Goal: Understand process/instructions

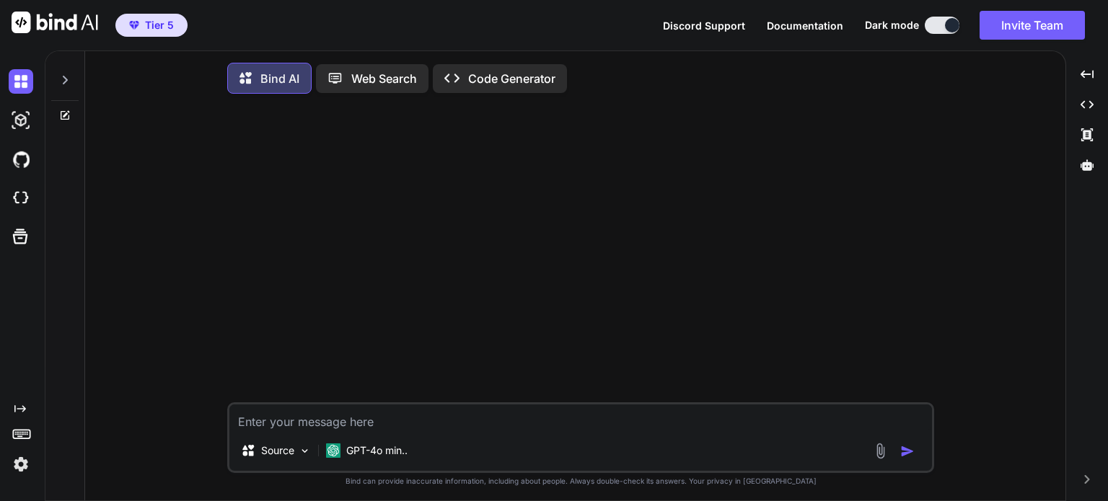
type textarea "x"
click at [62, 78] on icon at bounding box center [65, 80] width 12 height 12
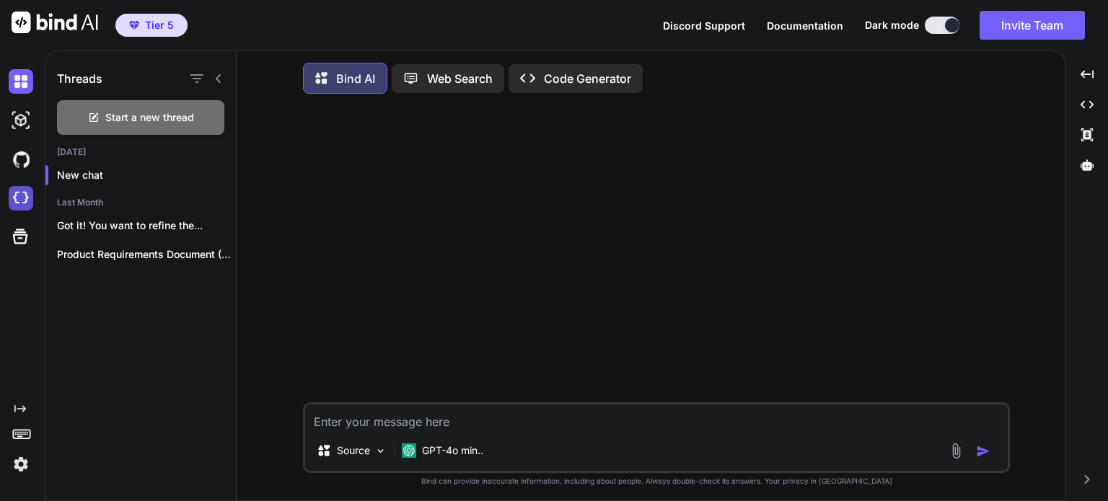
click at [18, 201] on img at bounding box center [21, 198] width 25 height 25
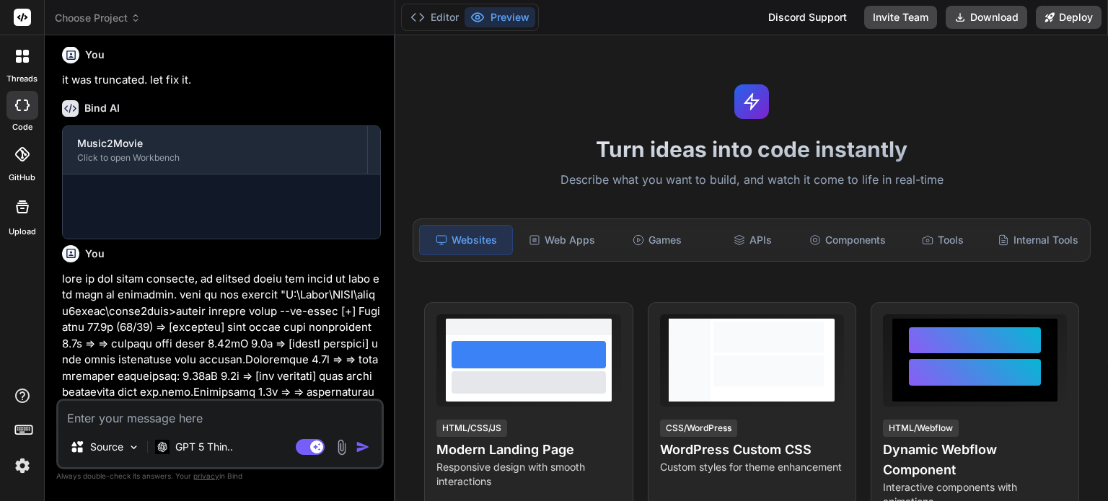
scroll to position [958, 0]
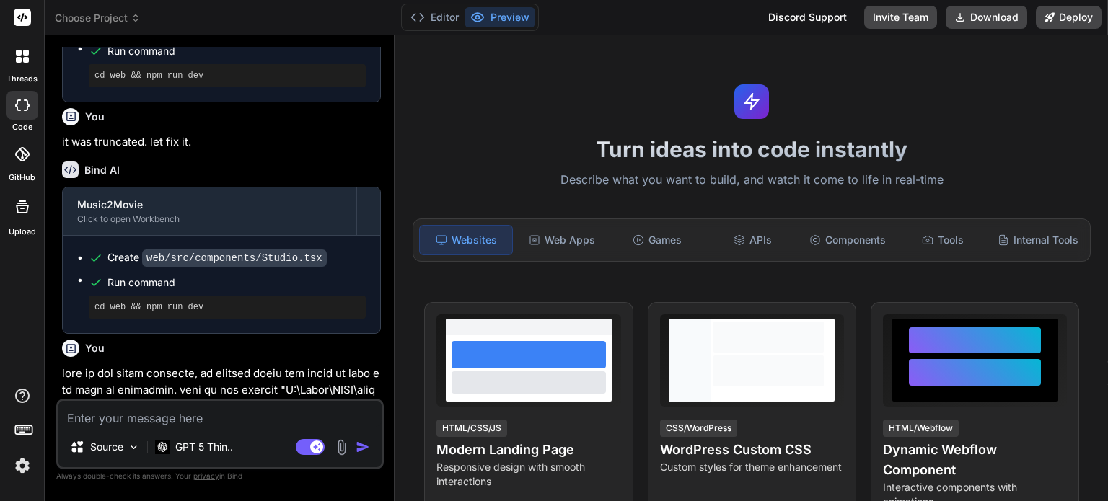
click at [451, 175] on div "Turn ideas into code instantly Describe what you want to build, and watch it co…" at bounding box center [751, 268] width 713 height 466
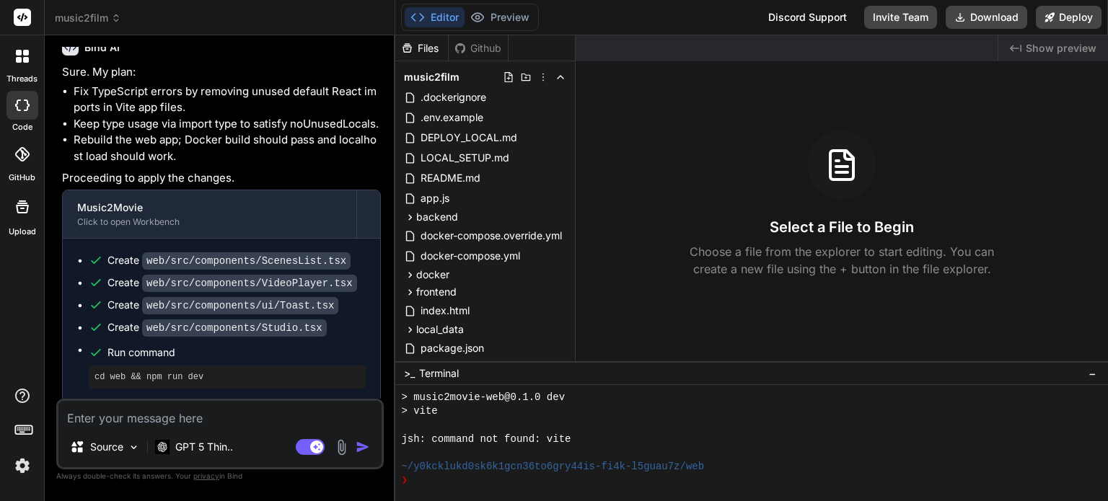
scroll to position [2141, 0]
click at [988, 19] on button "Download" at bounding box center [987, 17] width 82 height 23
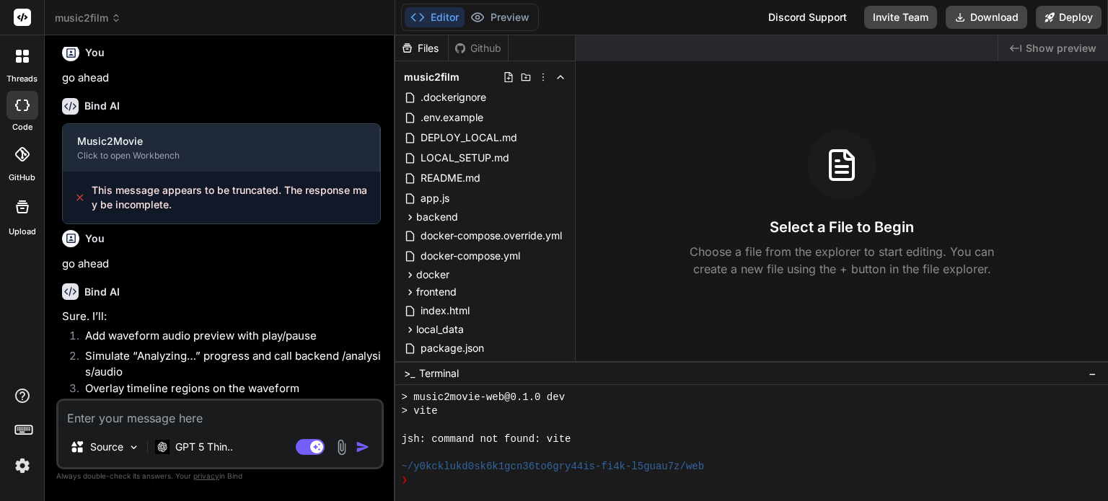
scroll to position [0, 0]
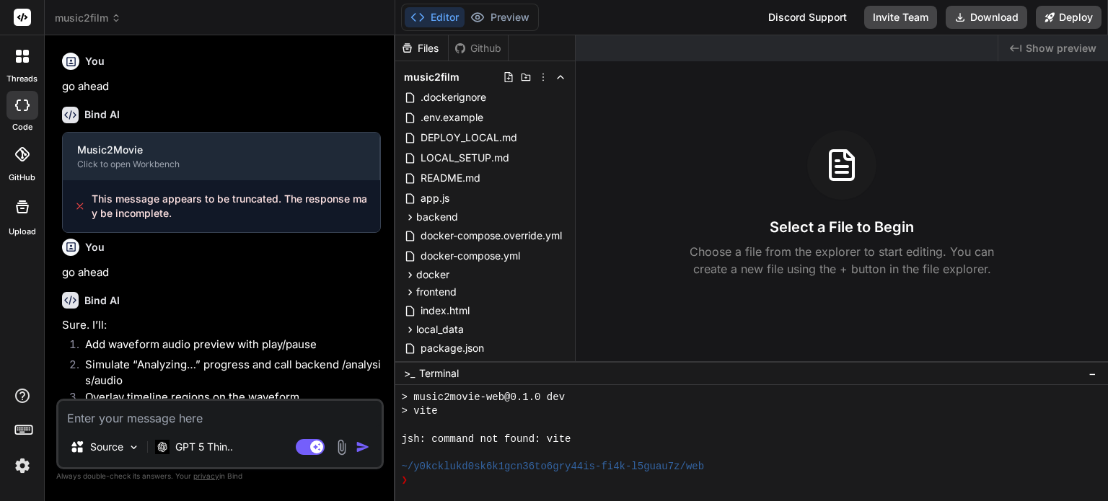
click at [28, 69] on div at bounding box center [22, 56] width 30 height 30
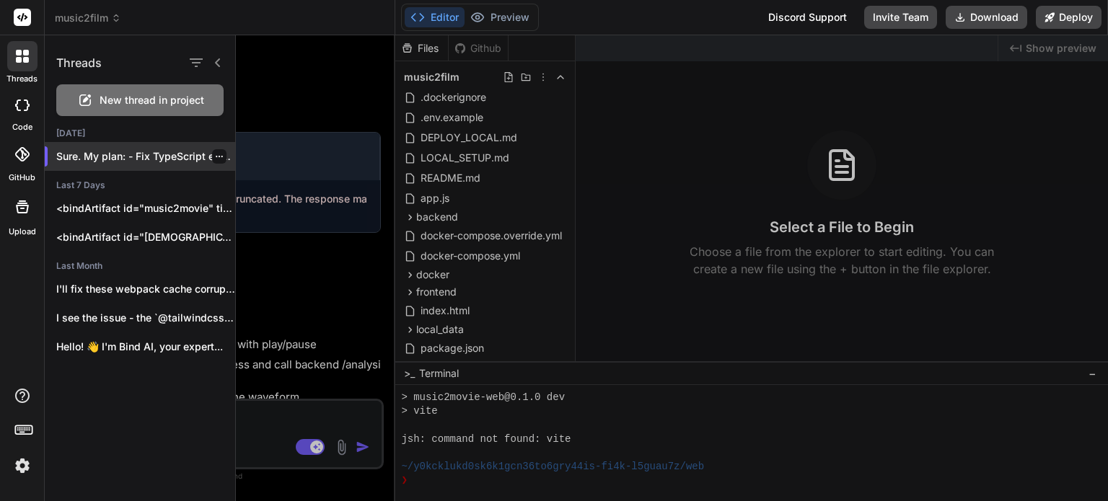
click at [150, 159] on p "Sure. My plan: - Fix TypeScript errors..." at bounding box center [145, 156] width 179 height 14
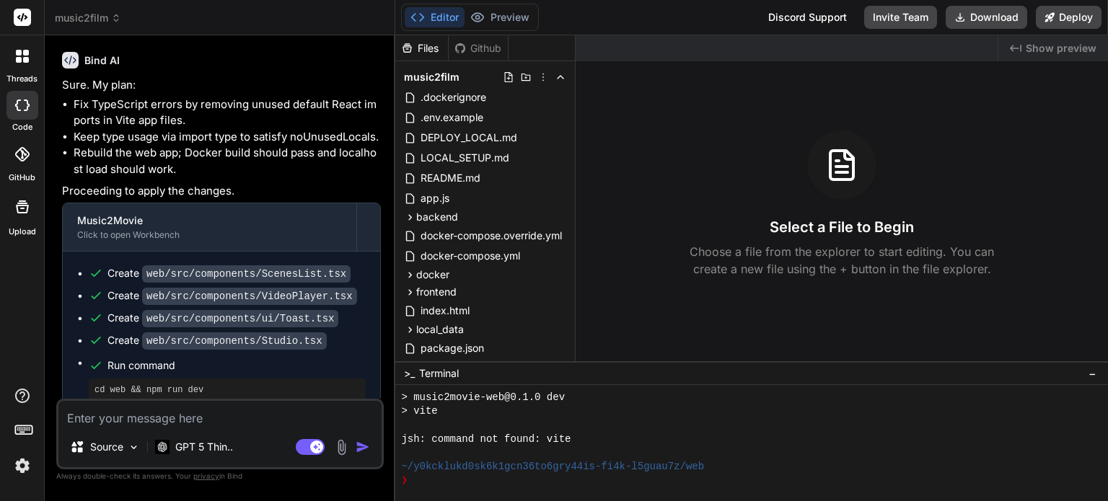
scroll to position [2141, 0]
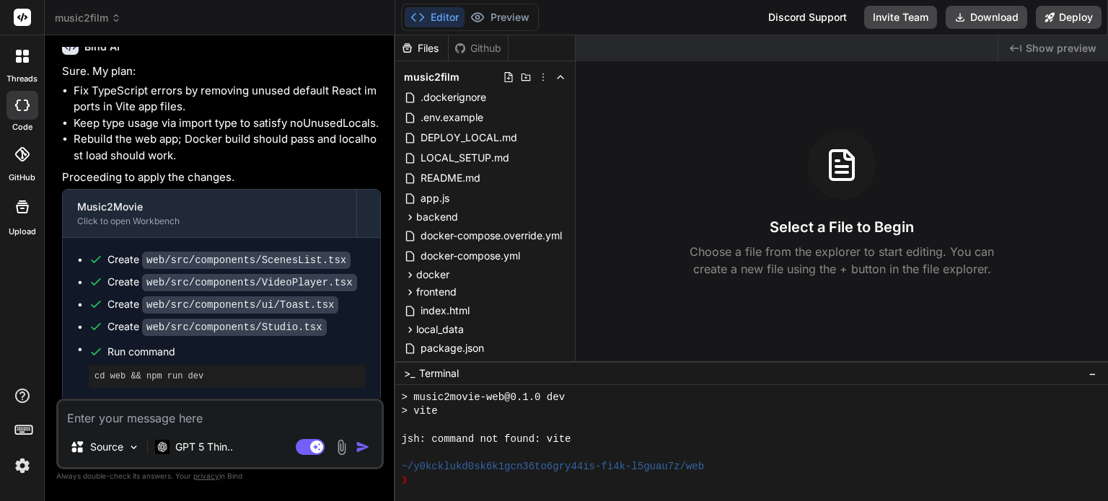
click at [25, 76] on label "threads" at bounding box center [21, 79] width 31 height 12
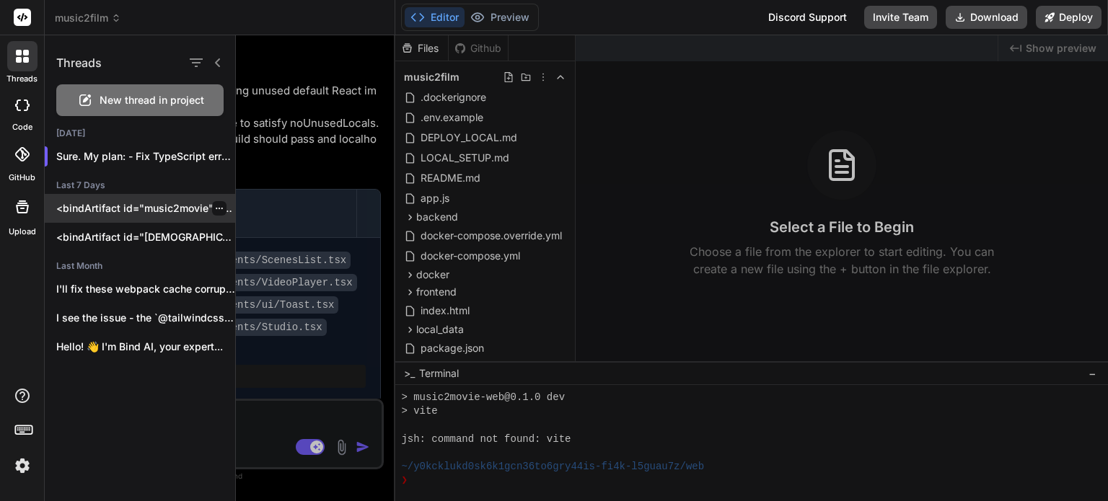
click at [141, 218] on div "<bindArtifact id="music2movie" title="Music2Movie"> <bindAction type="file" fil…" at bounding box center [140, 208] width 190 height 29
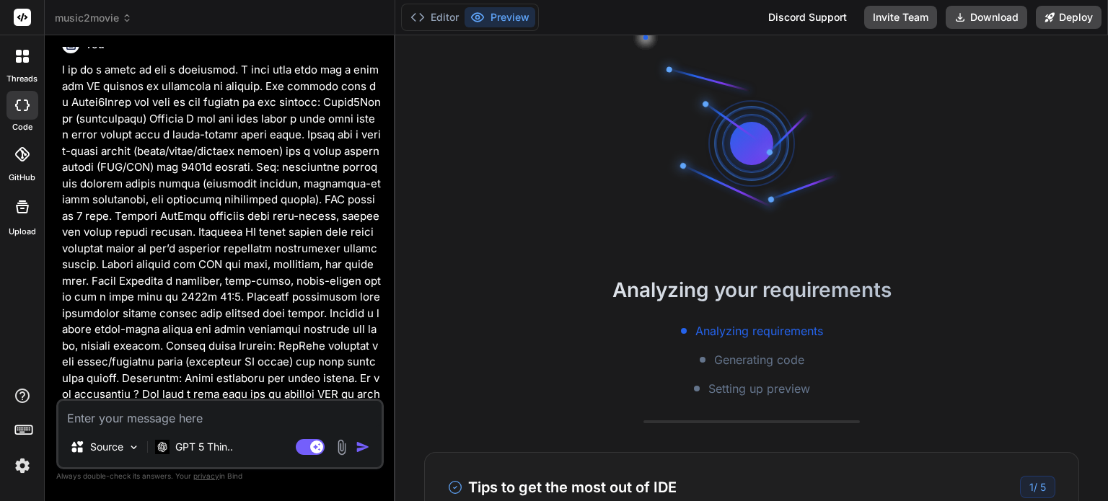
scroll to position [0, 0]
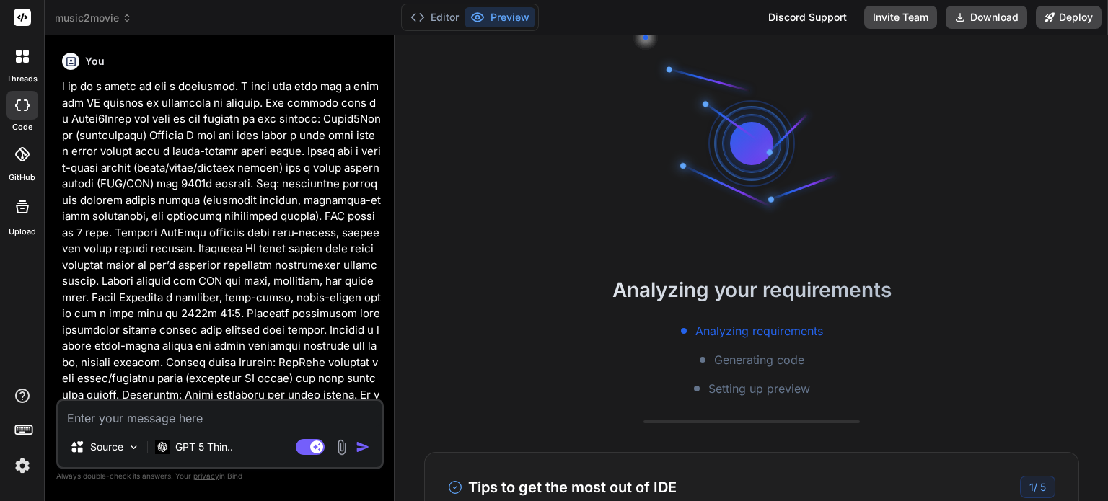
click at [20, 57] on icon at bounding box center [22, 56] width 13 height 13
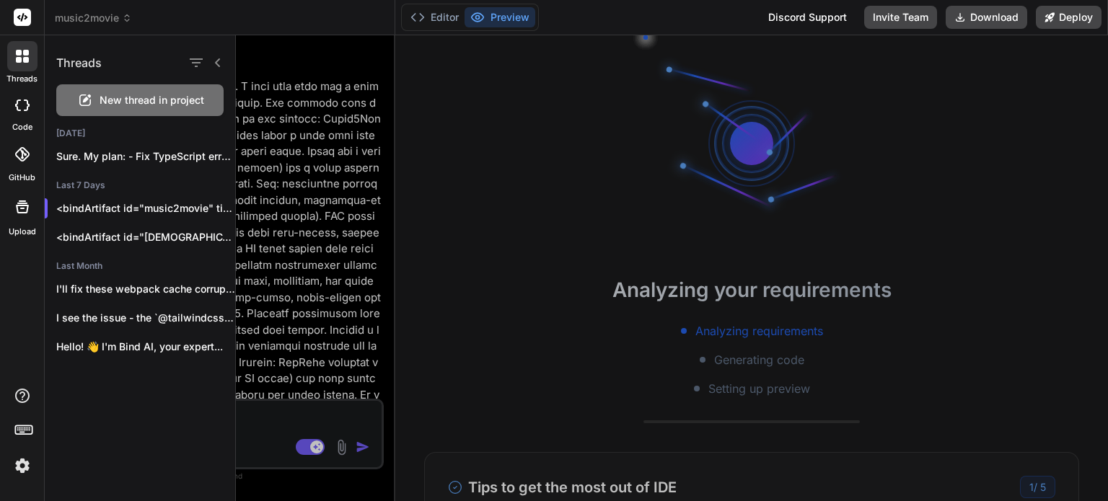
click at [133, 97] on span "New thread in project" at bounding box center [152, 100] width 105 height 14
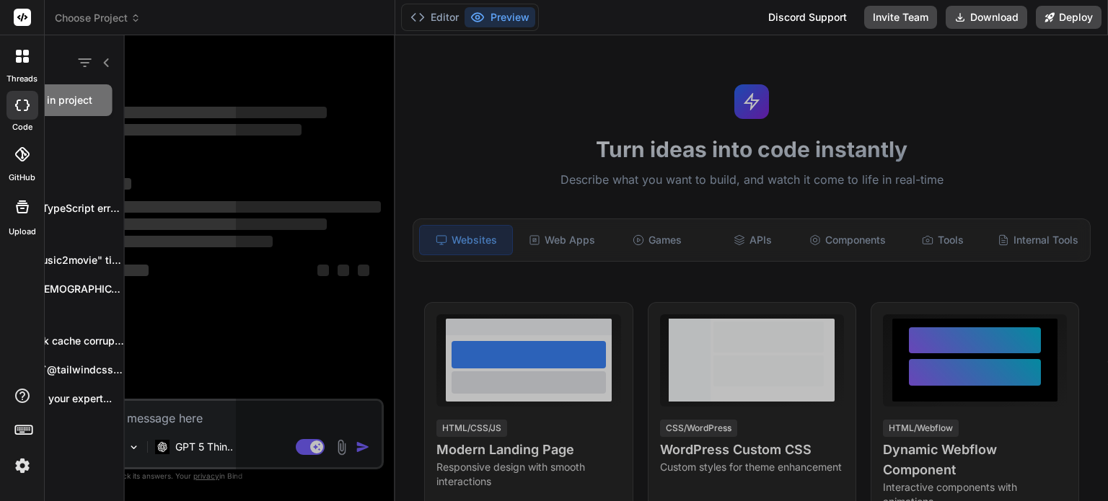
scroll to position [263, 0]
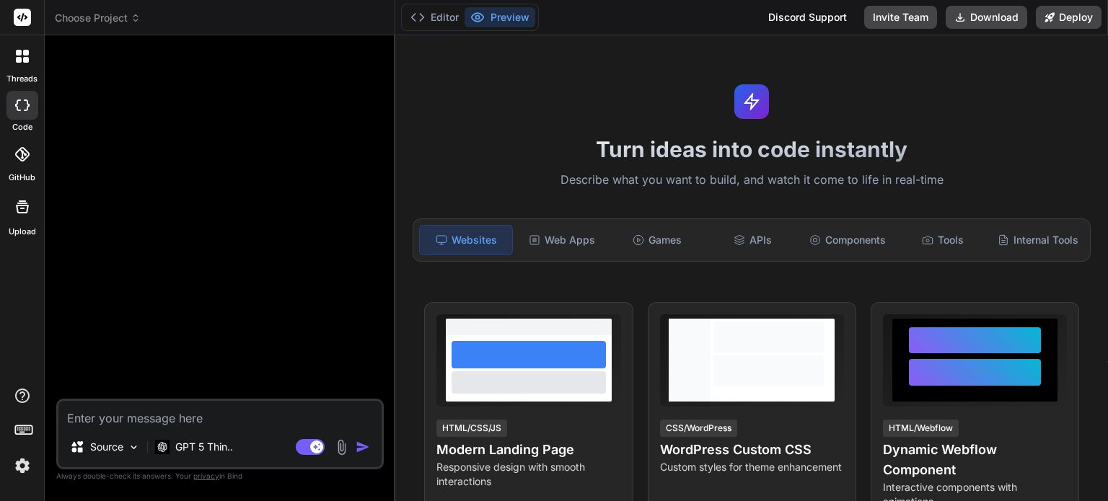
click at [167, 418] on textarea at bounding box center [219, 414] width 323 height 26
click at [128, 16] on span "Choose Project" at bounding box center [98, 18] width 86 height 14
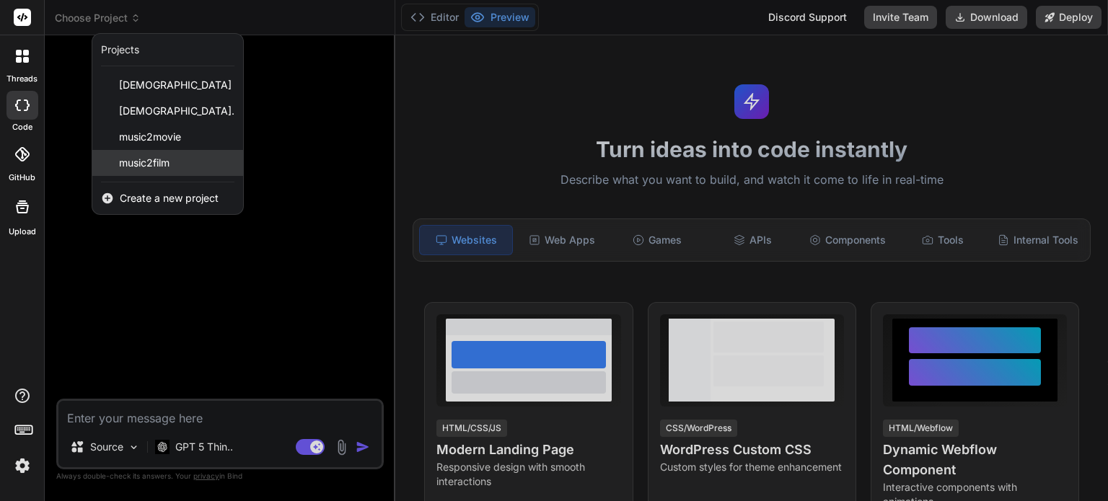
click at [147, 156] on span "music2film" at bounding box center [144, 163] width 50 height 14
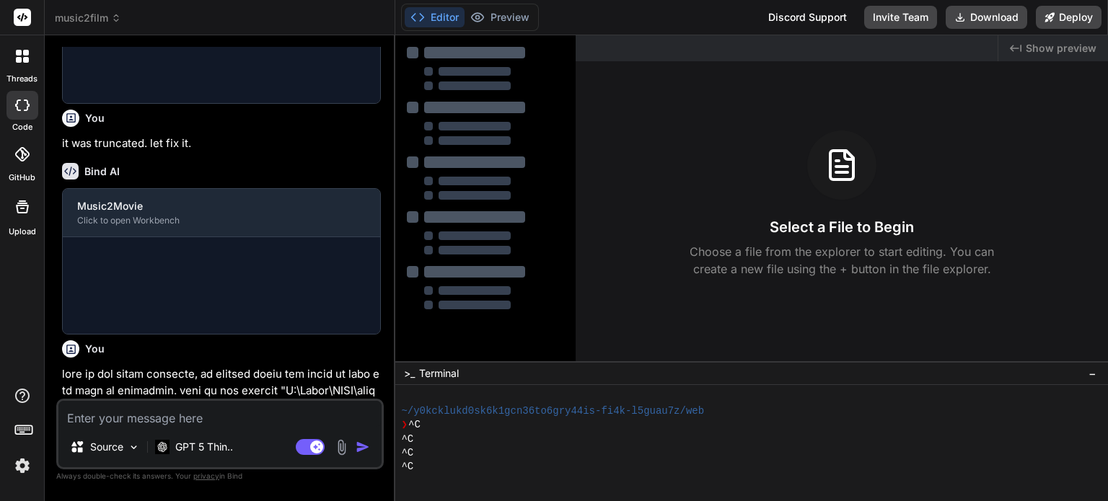
scroll to position [958, 0]
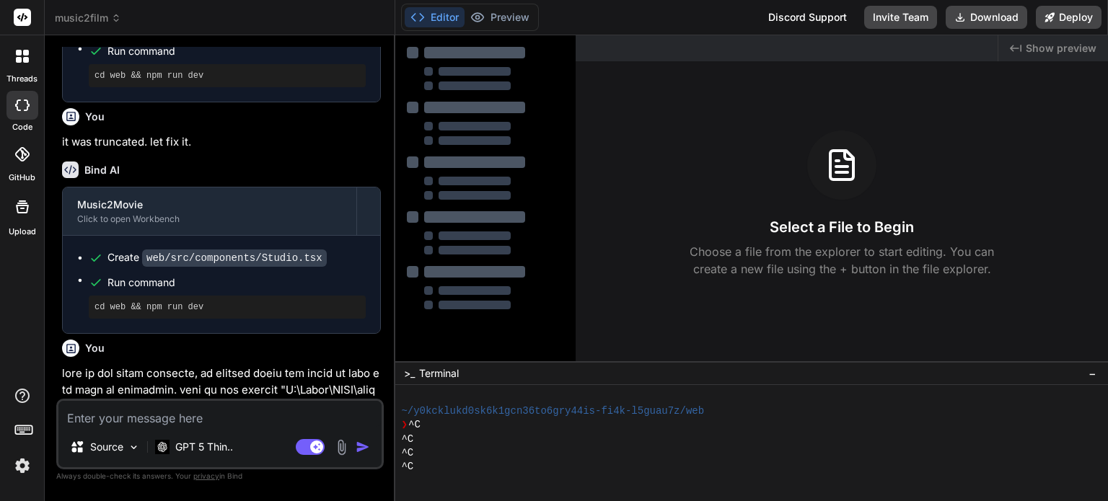
type textarea "x"
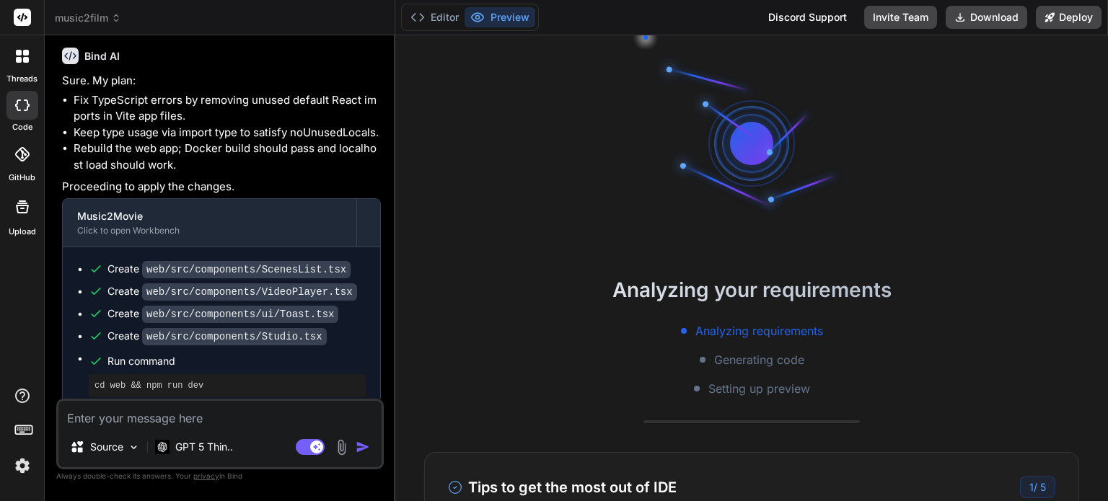
scroll to position [2141, 0]
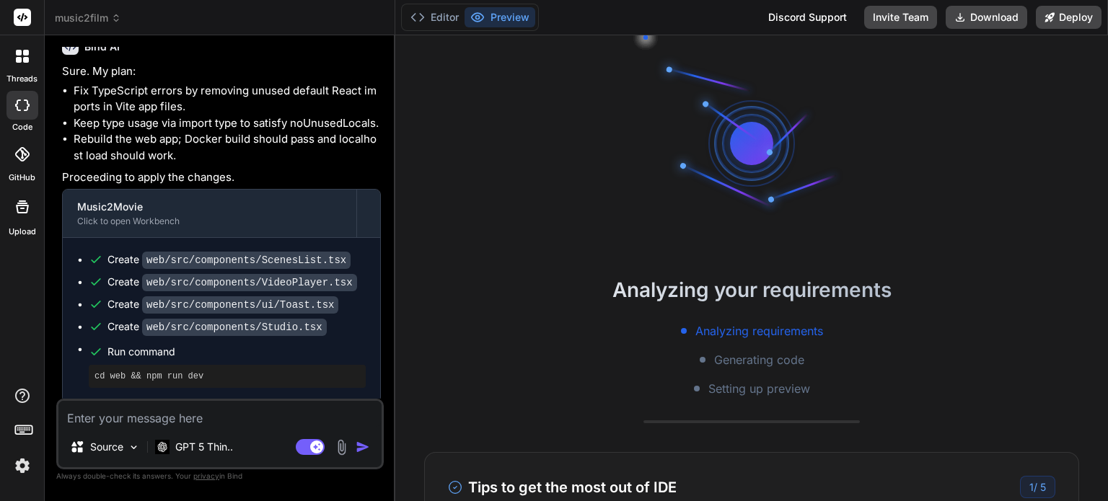
click at [175, 418] on textarea at bounding box center [219, 414] width 323 height 26
type textarea "i"
type textarea "x"
type textarea "i"
type textarea "x"
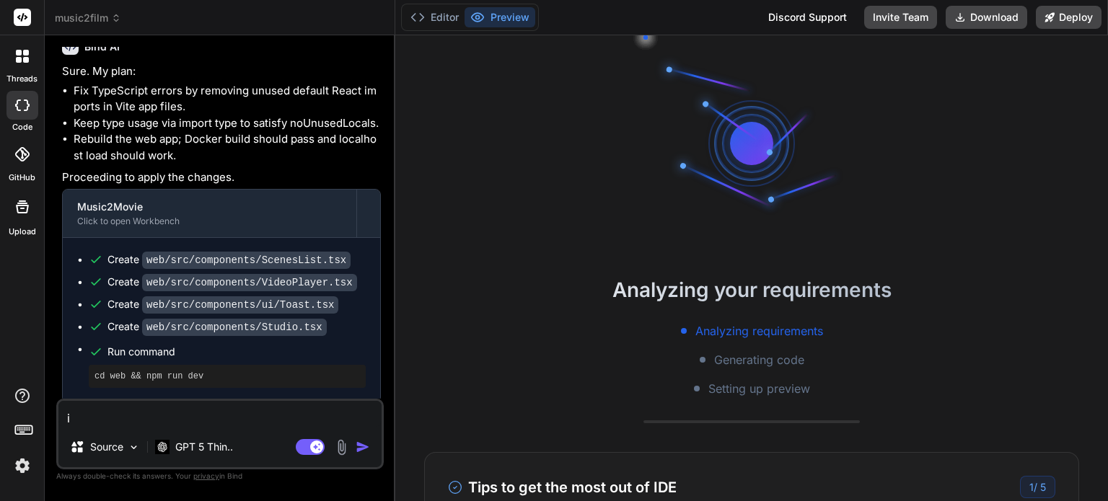
type textarea "i f"
type textarea "x"
type textarea "i fo"
type textarea "x"
type textarea "i fou"
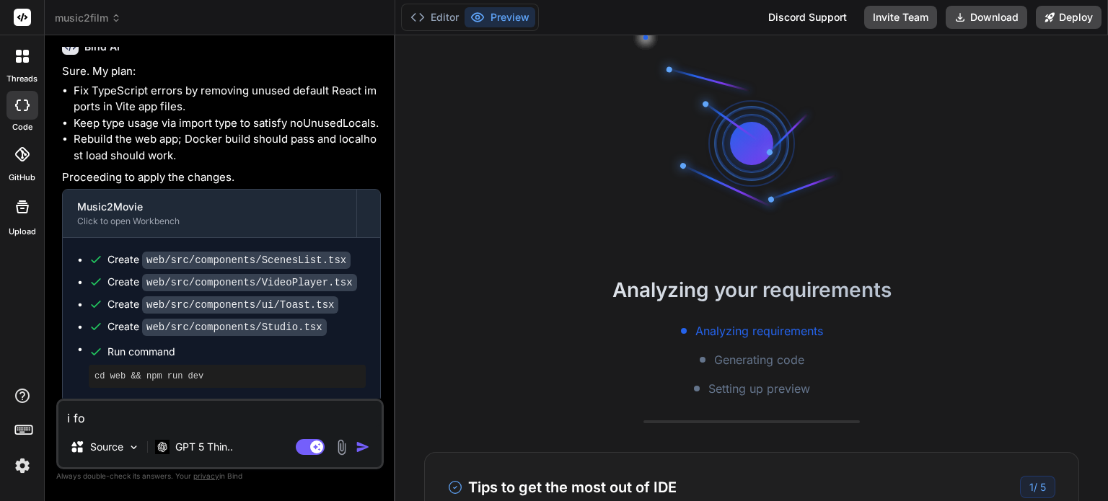
type textarea "x"
type textarea "i foun"
type textarea "x"
type textarea "i found"
type textarea "x"
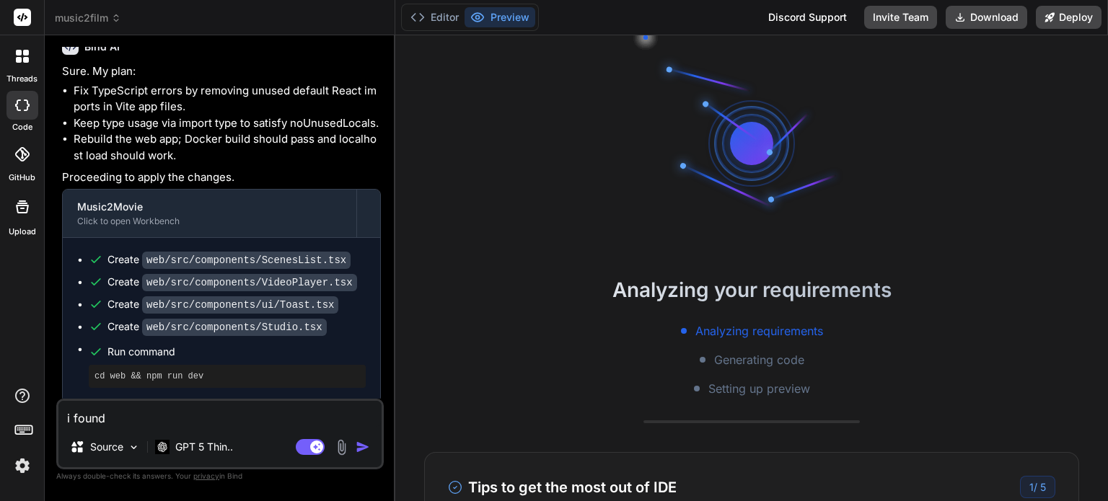
type textarea "i found"
type textarea "x"
type textarea "i found t"
type textarea "x"
type textarea "i found th"
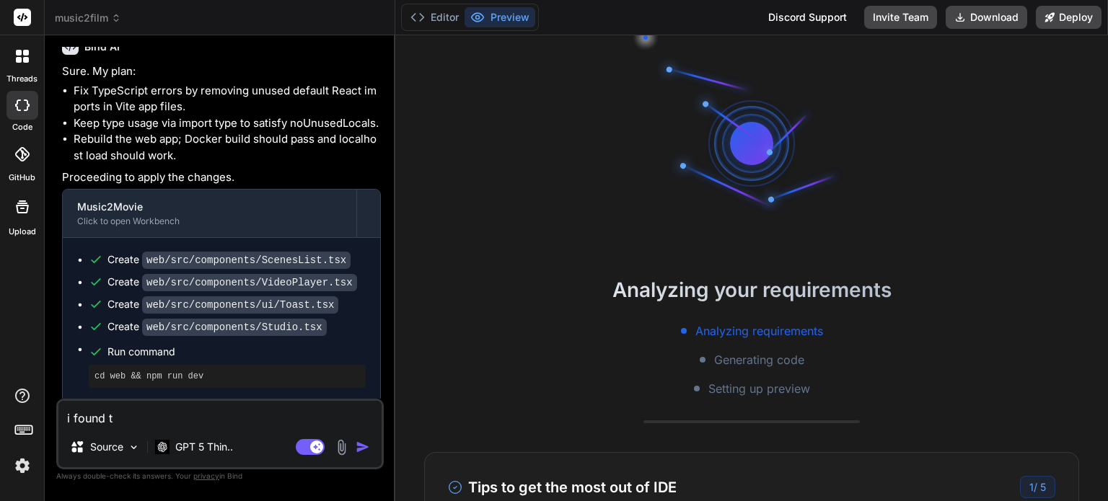
type textarea "x"
type textarea "i found the"
type textarea "x"
type textarea "i found thes"
type textarea "x"
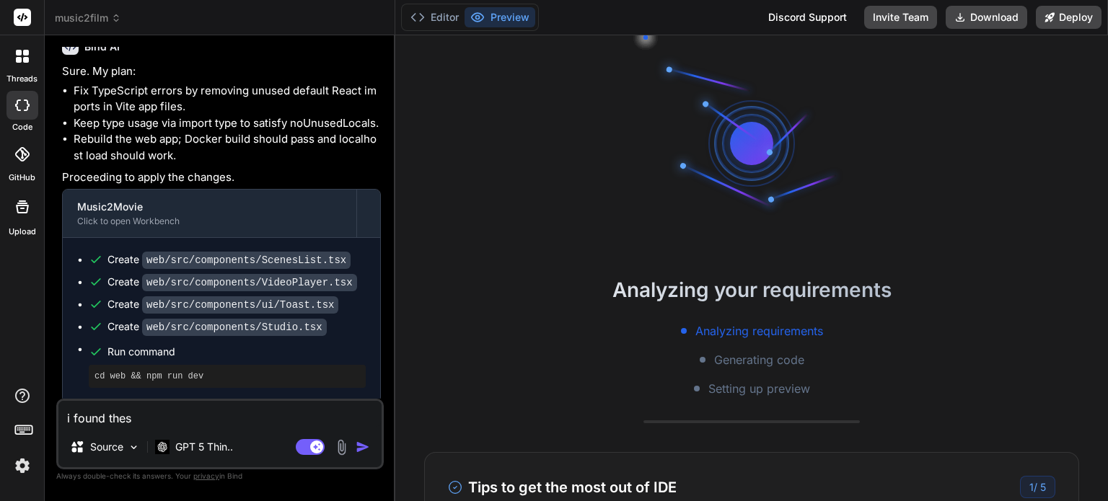
type textarea "i found these"
type textarea "x"
type textarea "i found these"
type textarea "x"
type textarea "i found these e"
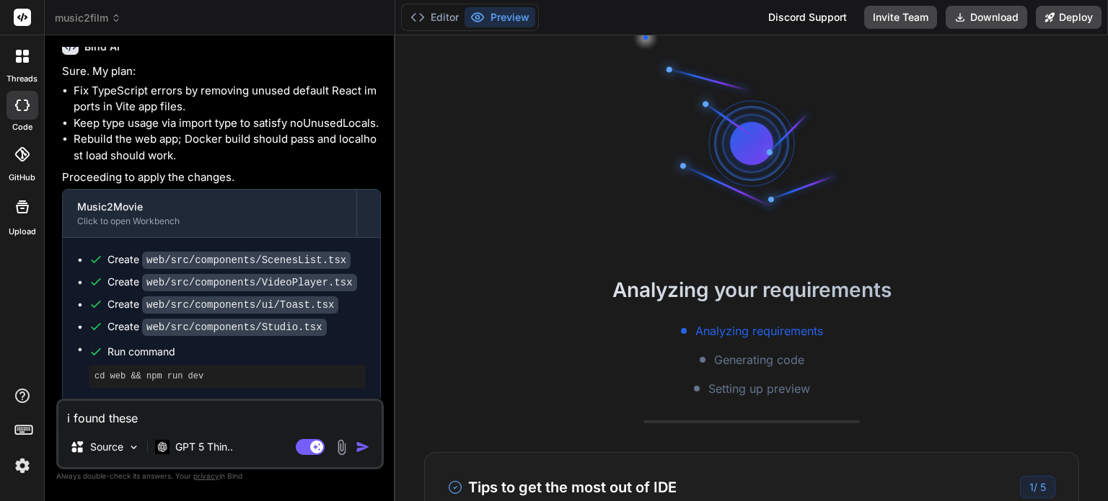
type textarea "x"
type textarea "i found these er"
type textarea "x"
type textarea "i found these err"
type textarea "x"
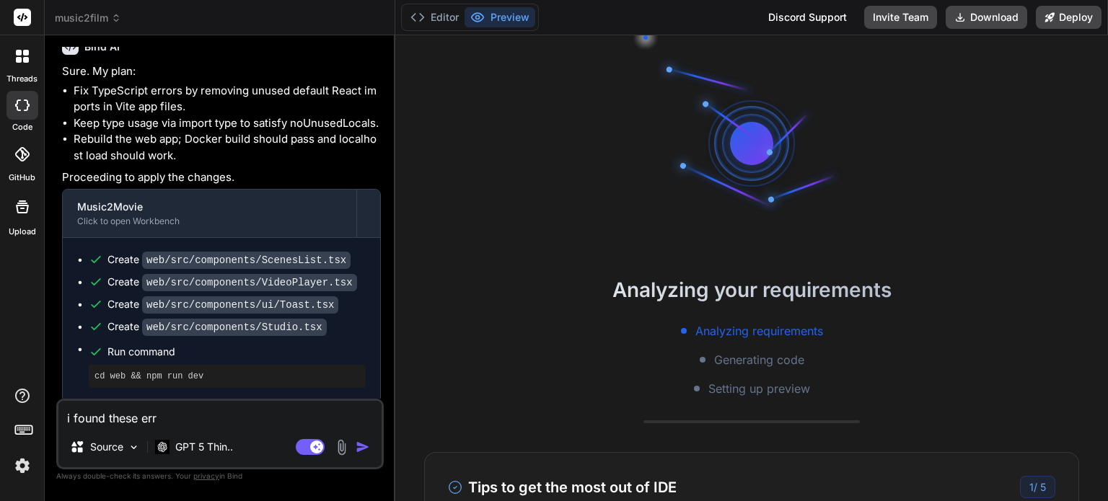
type textarea "i found these erro"
type textarea "x"
type textarea "i found these error"
type textarea "x"
type textarea "i found these errors"
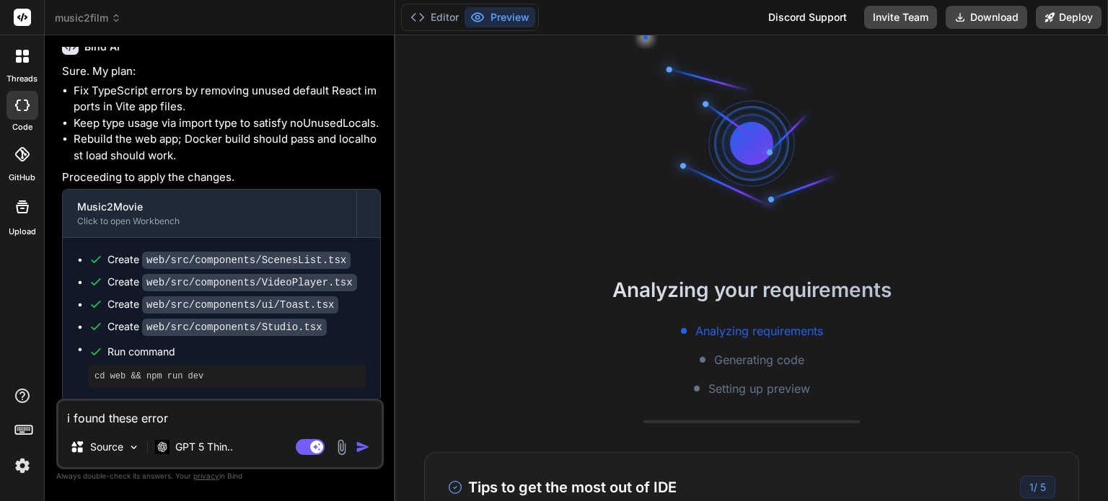
type textarea "x"
type textarea "i found these errors""
type textarea "x"
type textarea "i found these errors"""
type textarea "x"
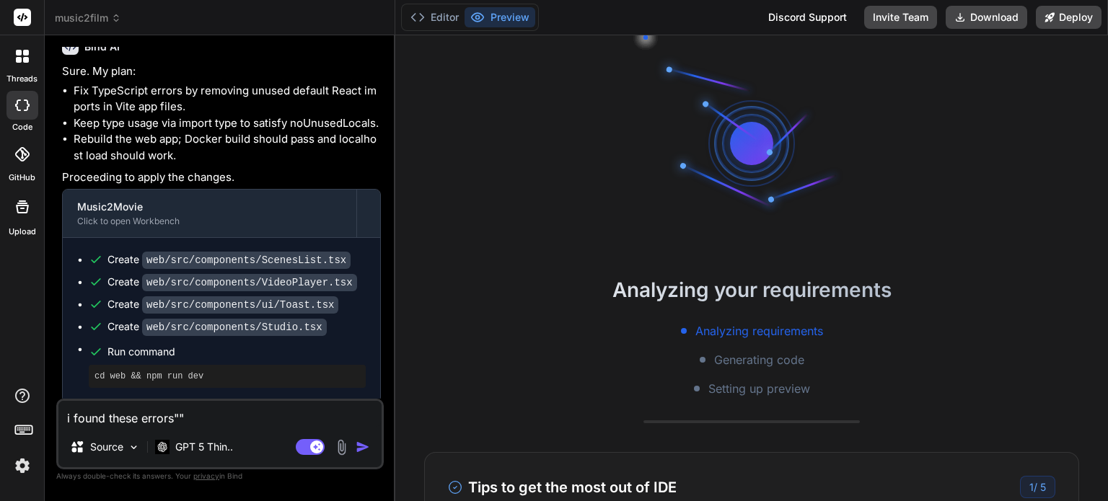
paste textarea "C:\Users\USER\music2movie\music2film>docker compose up --build -d [+] Building …"
type textarea "i found these errors"C:\Users\USER\music2movie\music2film>docker compose up --b…"
type textarea "x"
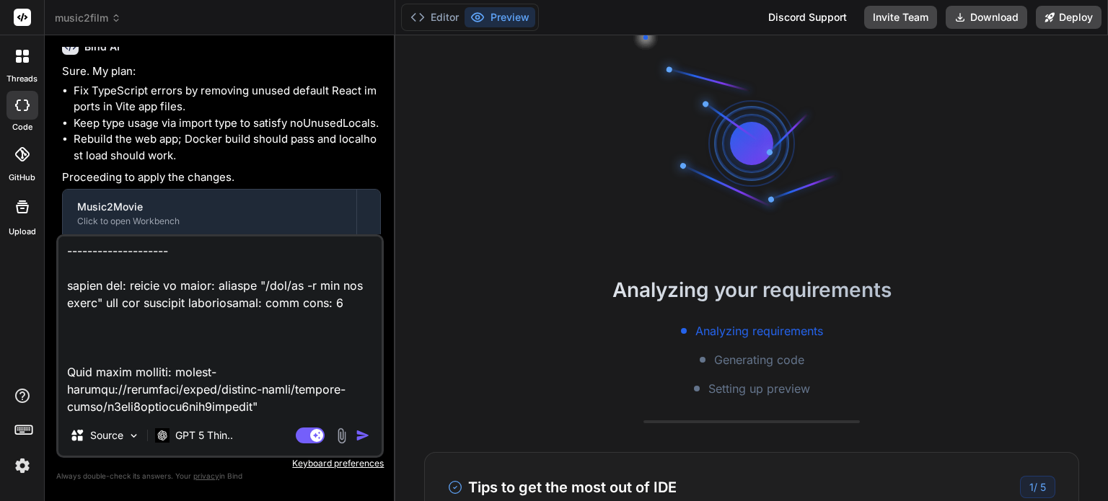
type textarea "i found these errors"C:\Users\USER\music2movie\music2film>docker compose up --b…"
type textarea "x"
type textarea "i found these errors"C:\Users\USER\music2movie\music2film>docker compose up --b…"
type textarea "x"
type textarea "i found these errors"C:\Users\USER\music2movie\music2film>docker compose up --b…"
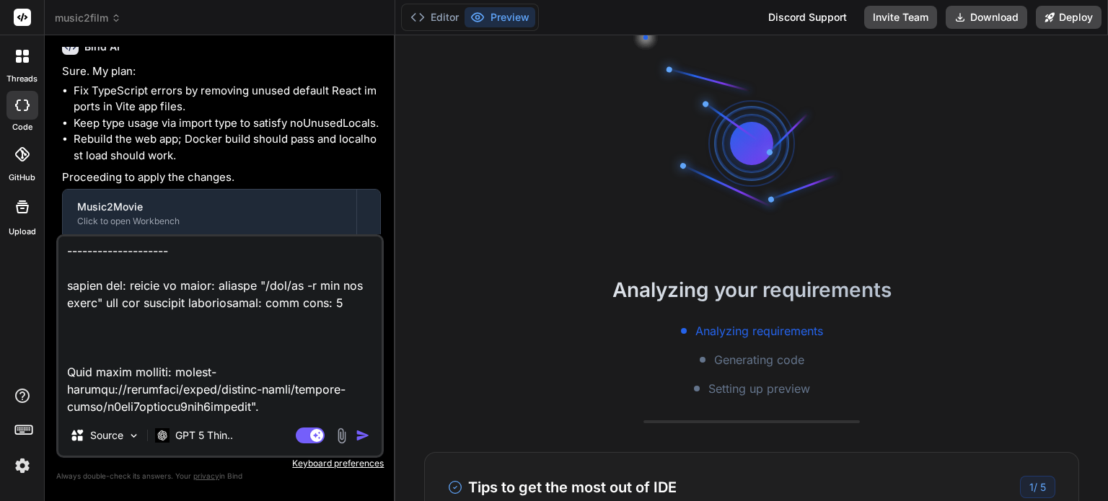
type textarea "x"
type textarea "i found these errors"C:\Users\USER\music2movie\music2film>docker compose up --b…"
type textarea "x"
type textarea "i found these errors"C:\Users\USER\music2movie\music2film>docker compose up --b…"
type textarea "x"
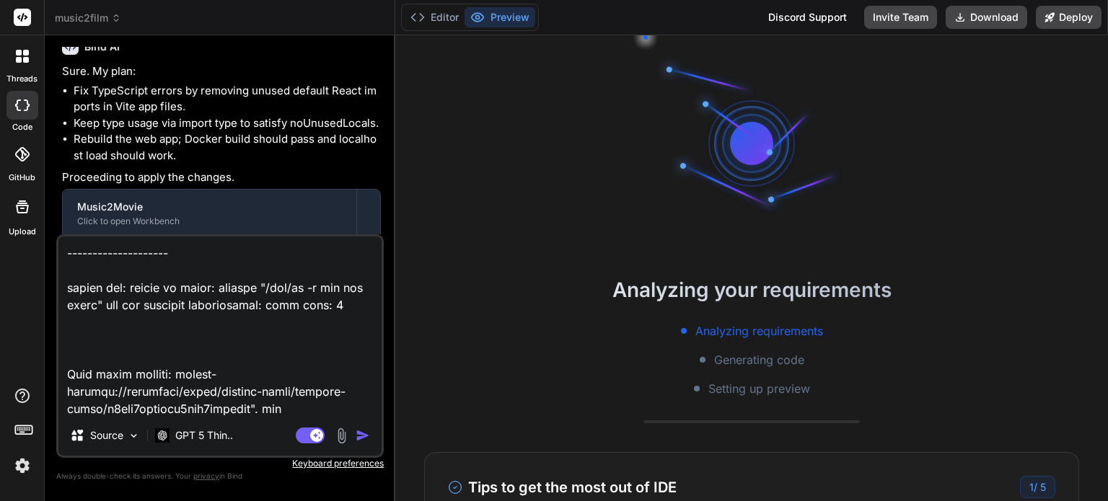
type textarea "i found these errors"C:\Users\USER\music2movie\music2film>docker compose up --b…"
type textarea "x"
type textarea "i found these errors"C:\Users\USER\music2movie\music2film>docker compose up --b…"
type textarea "x"
type textarea "i found these errors"C:\Users\USER\music2movie\music2film>docker compose up --b…"
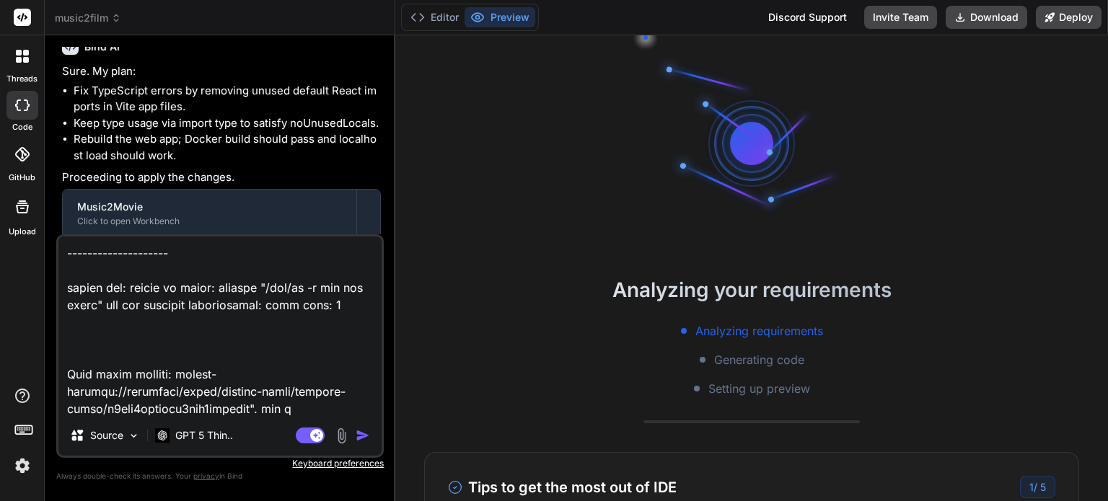
type textarea "x"
type textarea "i found these errors"C:\Users\USER\music2movie\music2film>docker compose up --b…"
type textarea "x"
type textarea "i found these errors"C:\Users\USER\music2movie\music2film>docker compose up --b…"
type textarea "x"
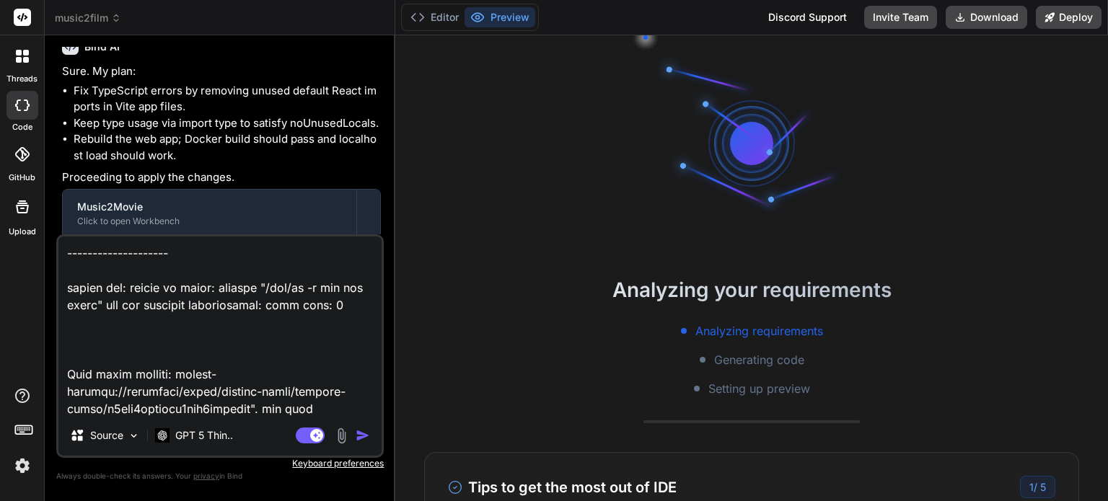
type textarea "i found these errors"C:\Users\USER\music2movie\music2film>docker compose up --b…"
type textarea "x"
type textarea "i found these errors"C:\Users\USER\music2movie\music2film>docker compose up --b…"
type textarea "x"
type textarea "i found these errors"C:\Users\USER\music2movie\music2film>docker compose up --b…"
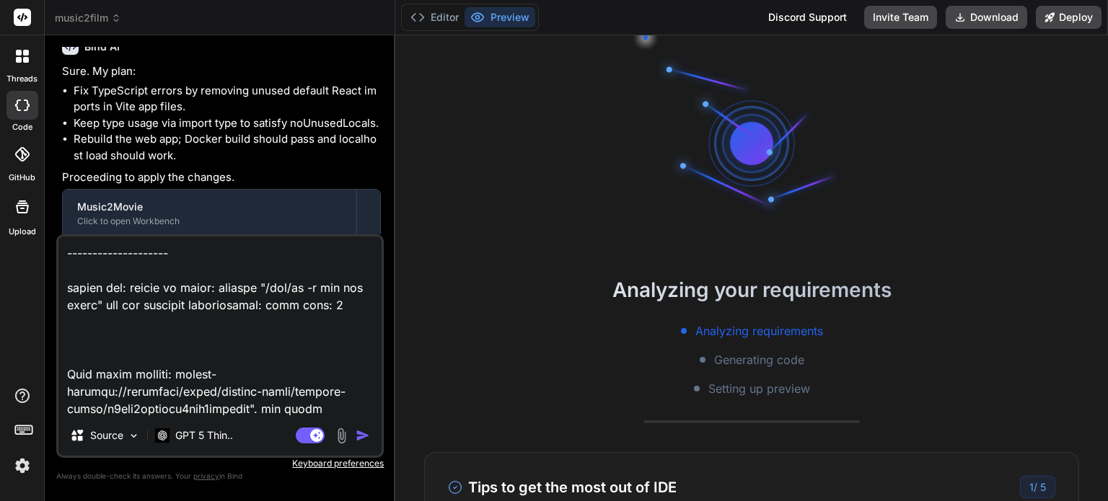
type textarea "x"
type textarea "i found these errors"C:\Users\USER\music2movie\music2film>docker compose up --b…"
type textarea "x"
type textarea "i found these errors"C:\Users\USER\music2movie\music2film>docker compose up --b…"
type textarea "x"
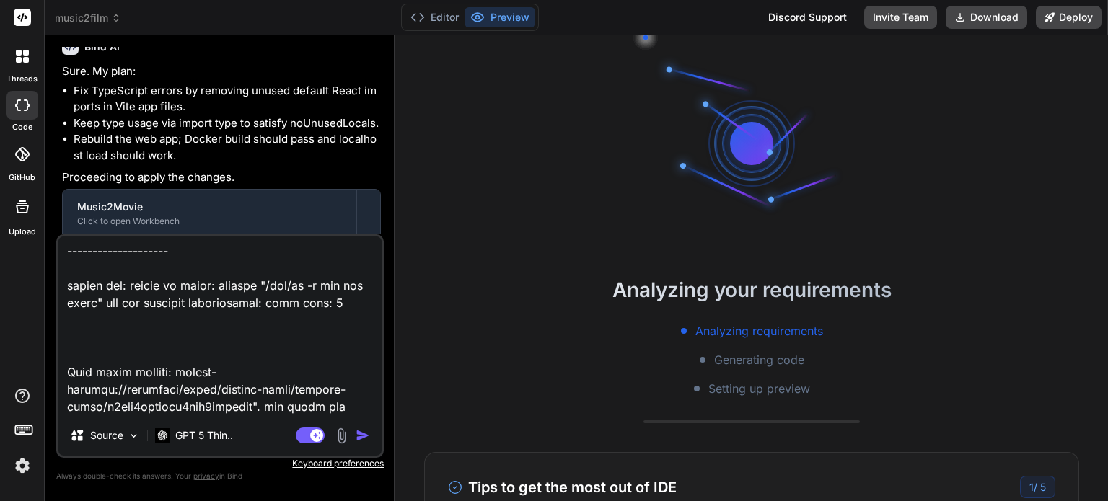
type textarea "i found these errors"C:\Users\USER\music2movie\music2film>docker compose up --b…"
type textarea "x"
type textarea "i found these errors"C:\Users\USER\music2movie\music2film>docker compose up --b…"
type textarea "x"
type textarea "i found these errors"C:\Users\USER\music2movie\music2film>docker compose up --b…"
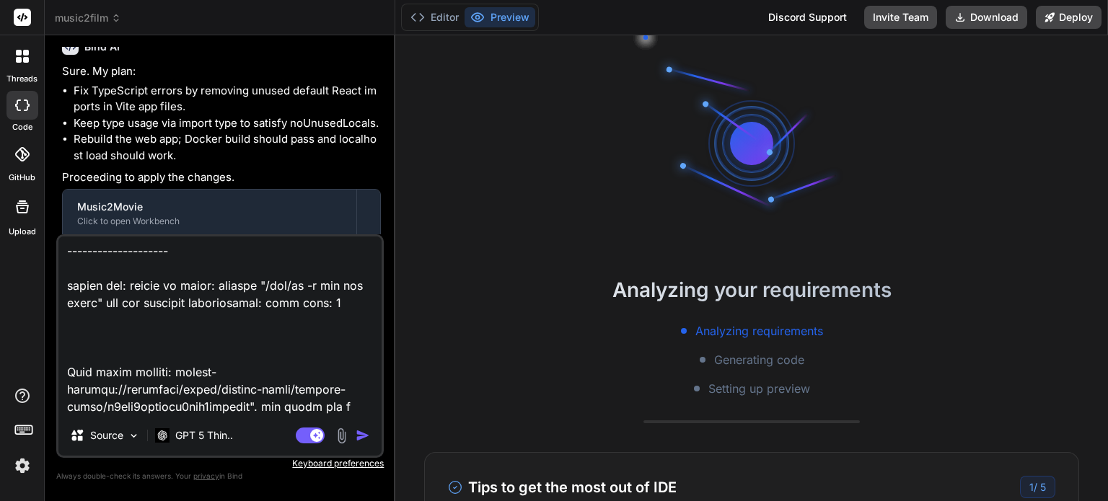
type textarea "x"
type textarea "i found these errors"C:\Users\USER\music2movie\music2film>docker compose up --b…"
type textarea "x"
type textarea "i found these errors"C:\Users\USER\music2movie\music2film>docker compose up --b…"
type textarea "x"
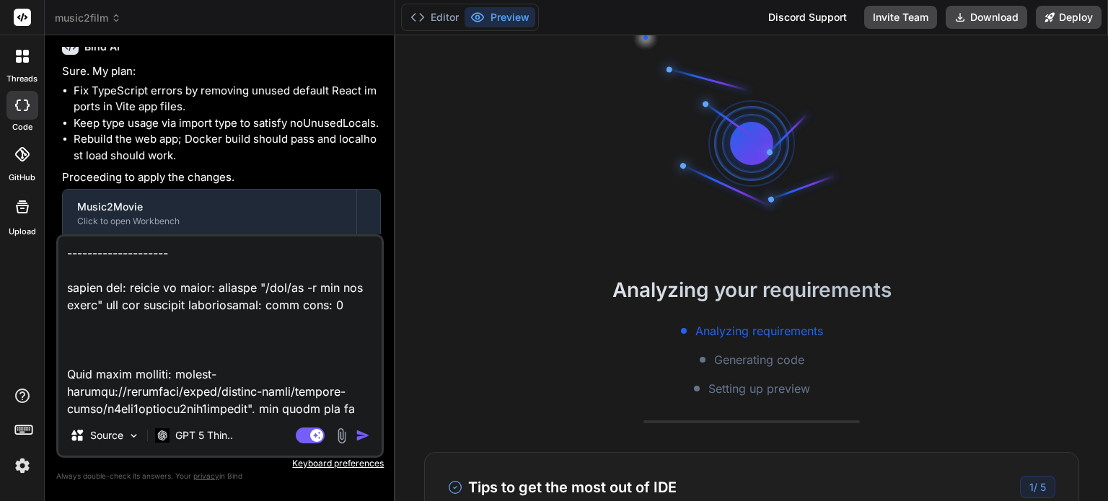
type textarea "i found these errors"C:\Users\USER\music2movie\music2film>docker compose up --b…"
type textarea "x"
type textarea "i found these errors"C:\Users\USER\music2movie\music2film>docker compose up --b…"
type textarea "x"
type textarea "i found these errors"C:\Users\USER\music2movie\music2film>docker compose up --b…"
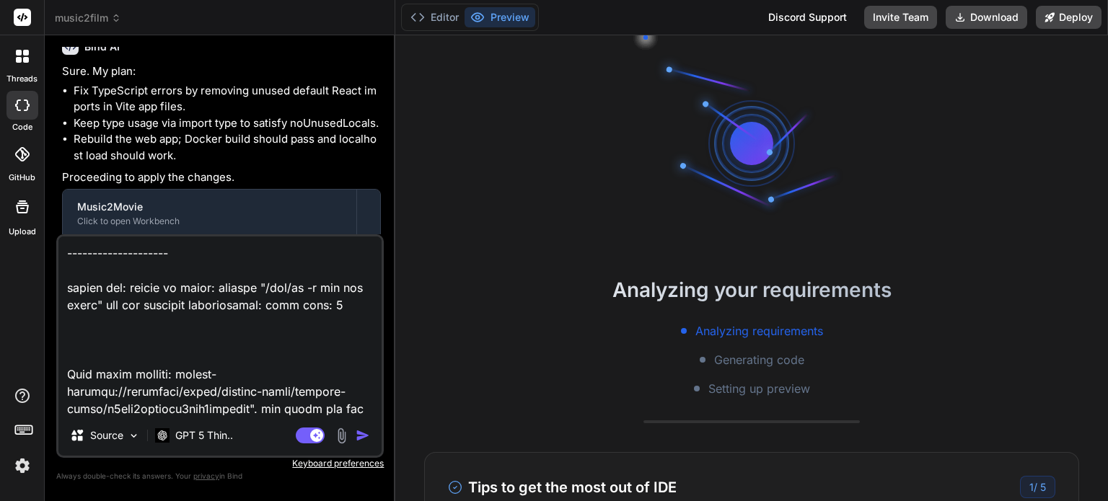
type textarea "x"
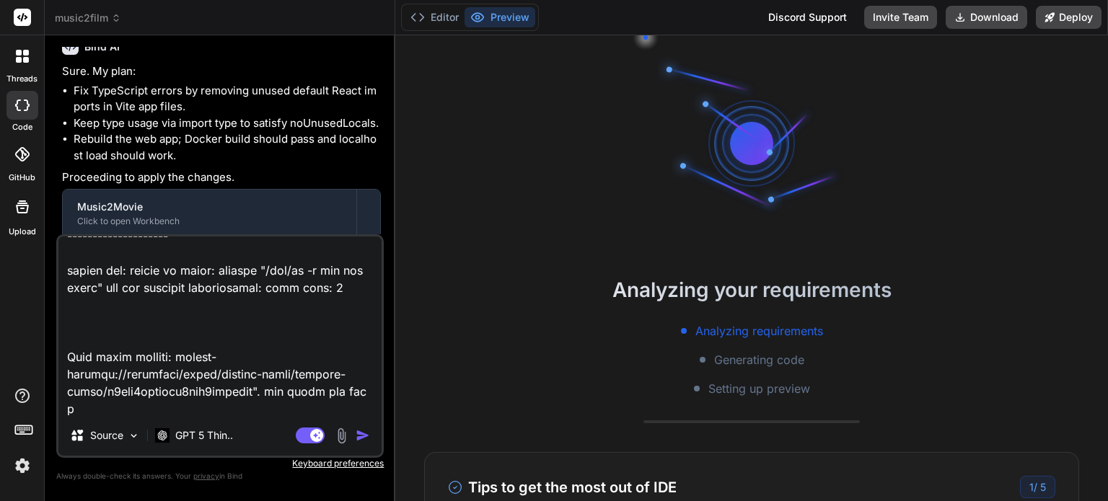
type textarea "i found these errors"C:\Users\USER\music2movie\music2film>docker compose up --b…"
type textarea "x"
type textarea "i found these errors"C:\Users\USER\music2movie\music2film>docker compose up --b…"
type textarea "x"
type textarea "i found these errors"C:\Users\USER\music2movie\music2film>docker compose up --b…"
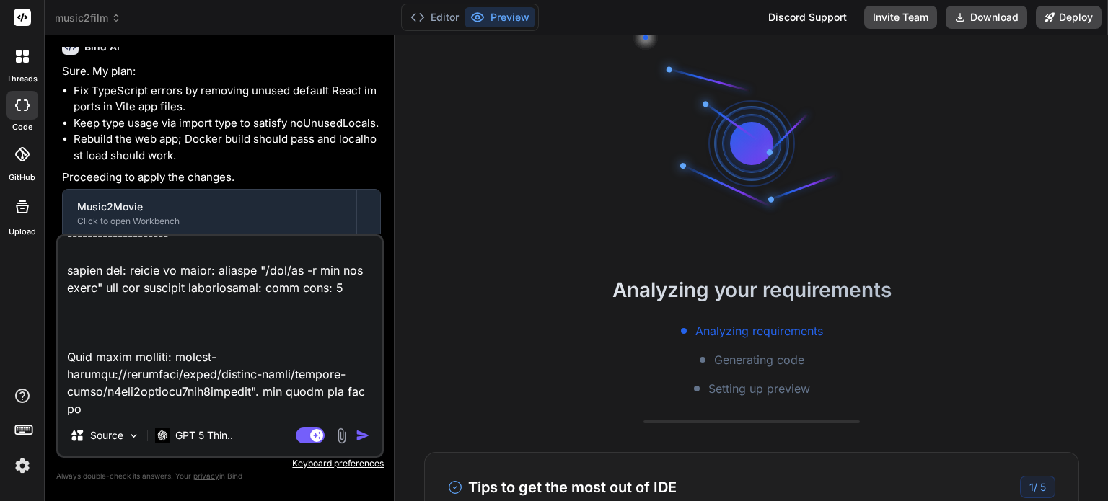
type textarea "x"
type textarea "i found these errors"C:\Users\USER\music2movie\music2film>docker compose up --b…"
type textarea "x"
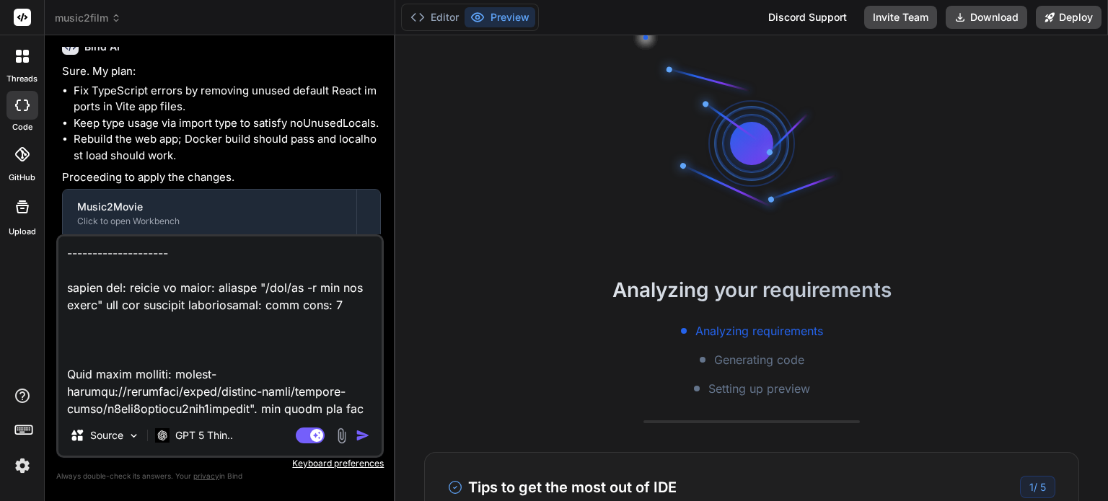
type textarea "i found these errors"C:\Users\USER\music2movie\music2film>docker compose up --b…"
type textarea "x"
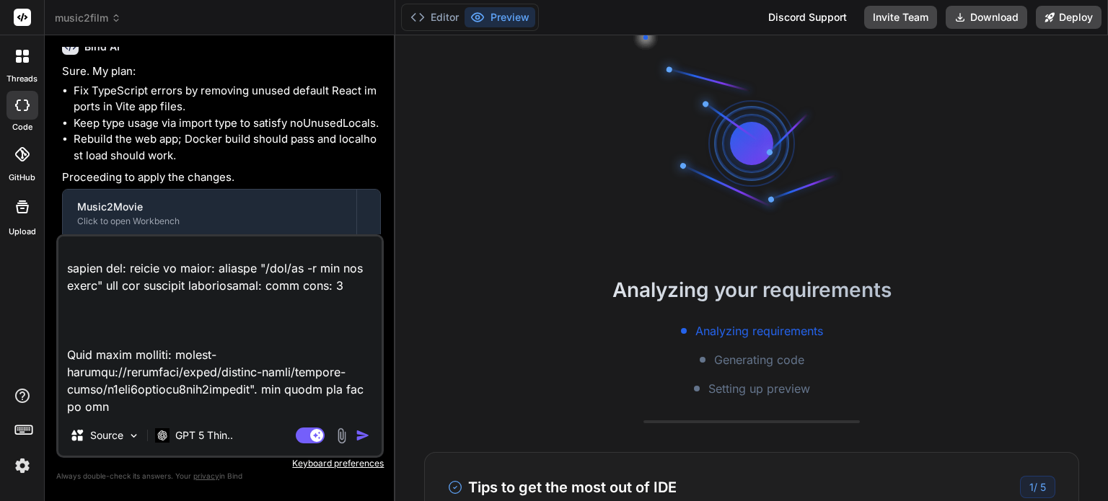
type textarea "i found these errors"C:\Users\USER\music2movie\music2film>docker compose up --b…"
type textarea "x"
type textarea "i found these errors"C:\Users\USER\music2movie\music2film>docker compose up --b…"
type textarea "x"
type textarea "i found these errors"C:\Users\USER\music2movie\music2film>docker compose up --b…"
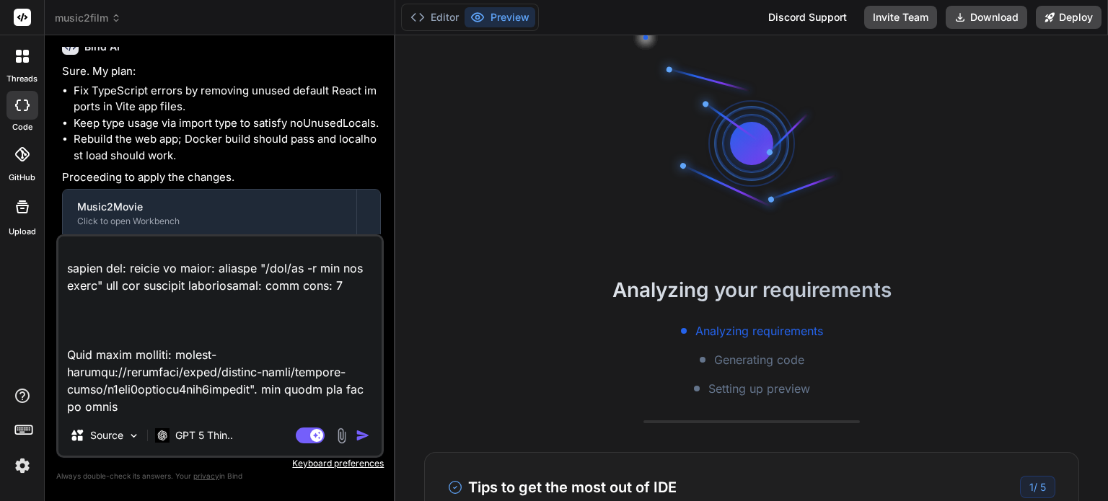
type textarea "x"
type textarea "i found these errors"C:\Users\USER\music2movie\music2film>docker compose up --b…"
type textarea "x"
type textarea "i found these errors"C:\Users\USER\music2movie\music2film>docker compose up --b…"
type textarea "x"
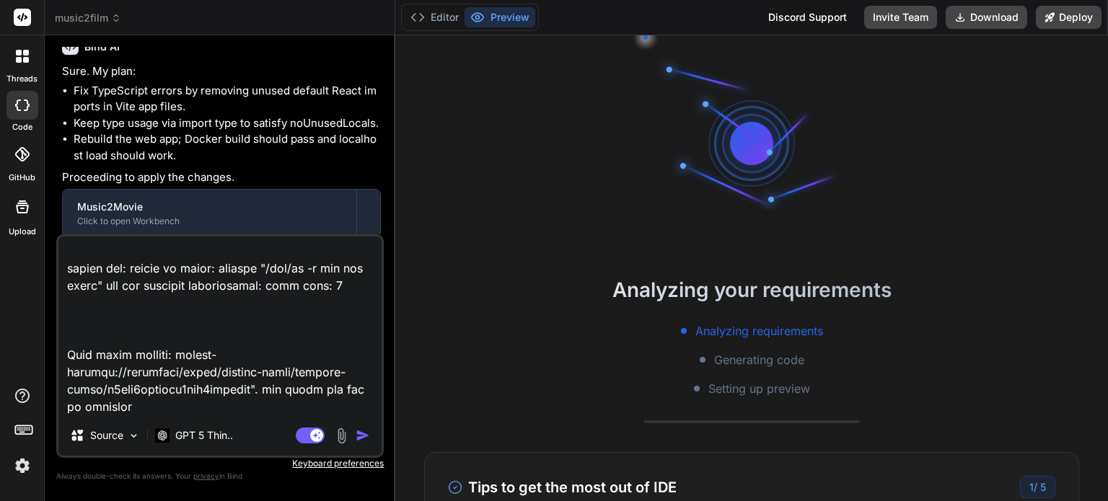
type textarea "i found these errors"C:\Users\USER\music2movie\music2film>docker compose up --b…"
type textarea "x"
type textarea "i found these errors"C:\Users\USER\music2movie\music2film>docker compose up --b…"
type textarea "x"
type textarea "i found these errors"C:\Users\USER\music2movie\music2film>docker compose up --b…"
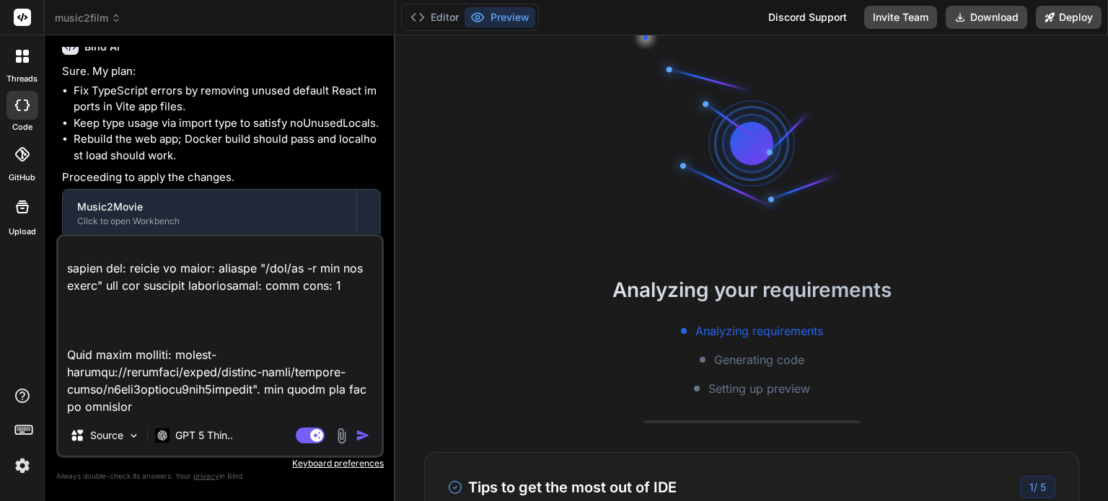
type textarea "x"
type textarea "i found these errors"C:\Users\USER\music2movie\music2film>docker compose up --b…"
type textarea "x"
type textarea "i found these errors"C:\Users\USER\music2movie\music2film>docker compose up --b…"
type textarea "x"
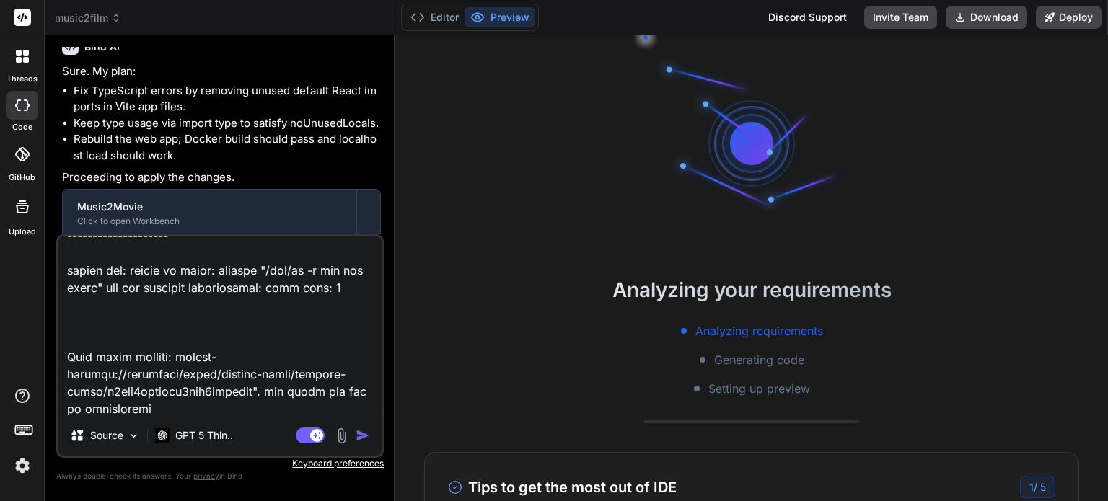
type textarea "i found these errors"C:\Users\USER\music2movie\music2film>docker compose up --b…"
type textarea "x"
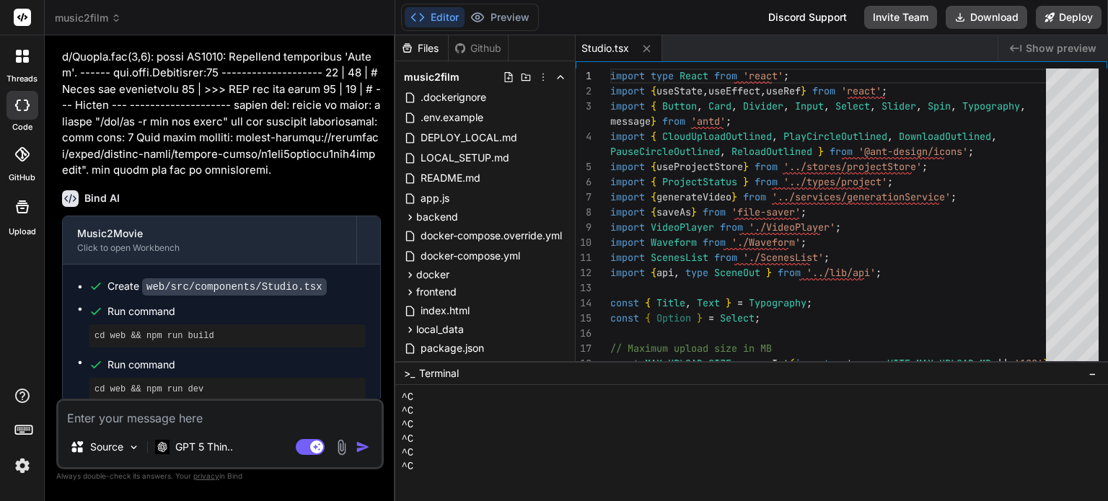
scroll to position [3286, 0]
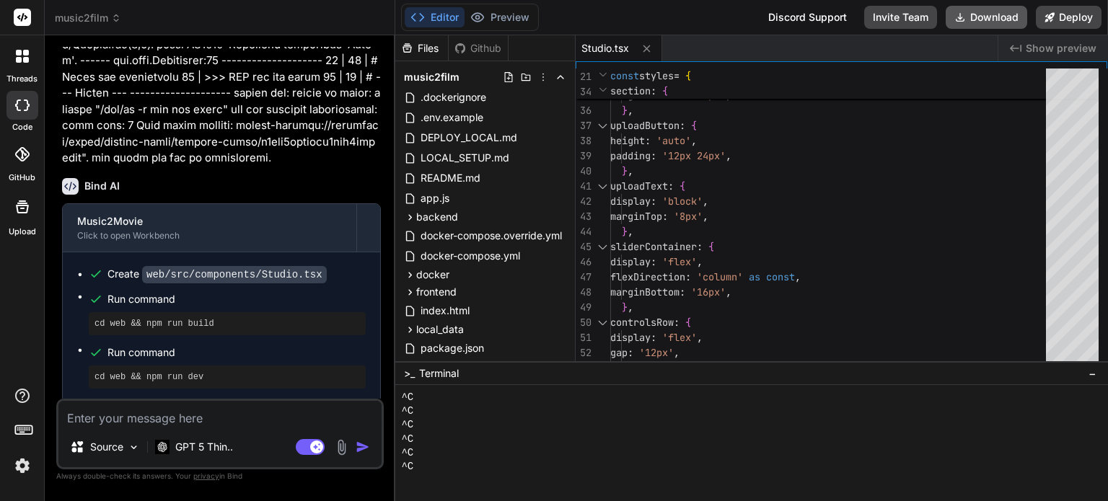
click at [991, 22] on button "Download" at bounding box center [987, 17] width 82 height 23
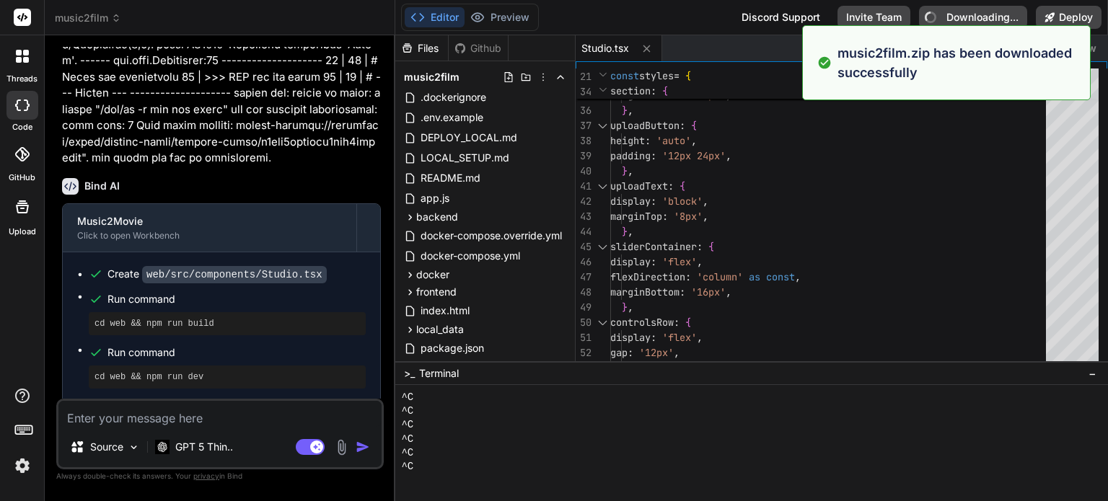
type textarea "x"
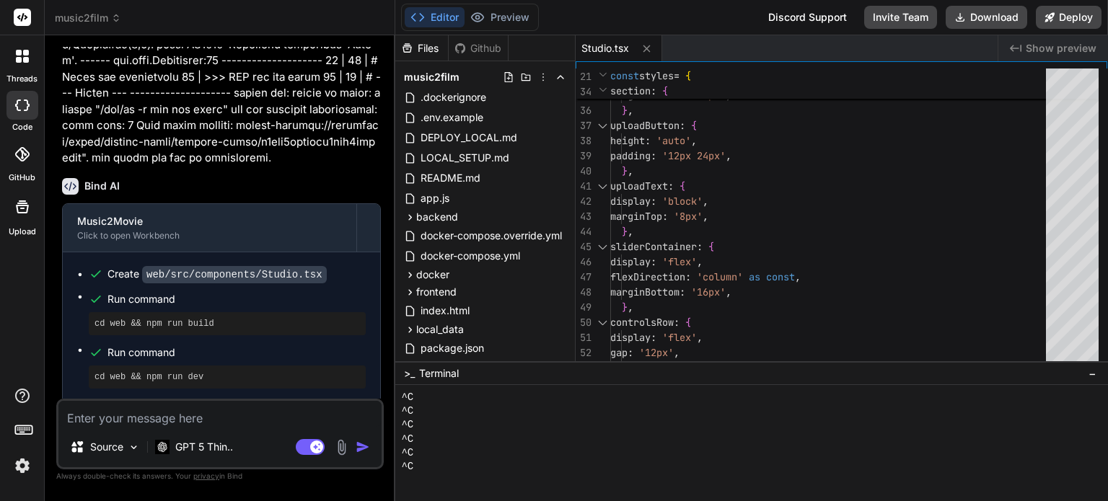
click at [166, 418] on textarea at bounding box center [219, 414] width 323 height 26
type textarea "l"
type textarea "x"
type textarea "le"
type textarea "x"
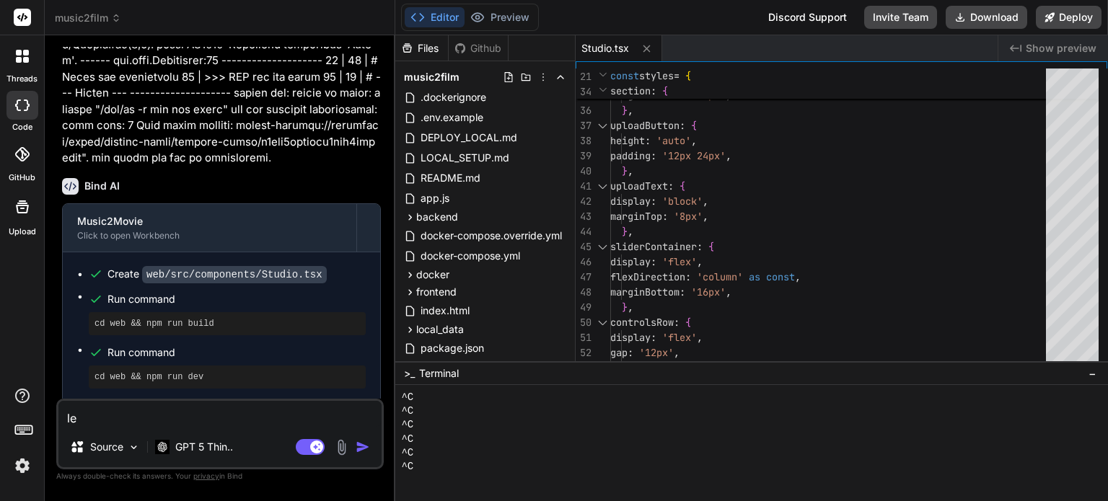
type textarea "let"
type textarea "x"
type textarea "let"
type textarea "x"
type textarea "let p"
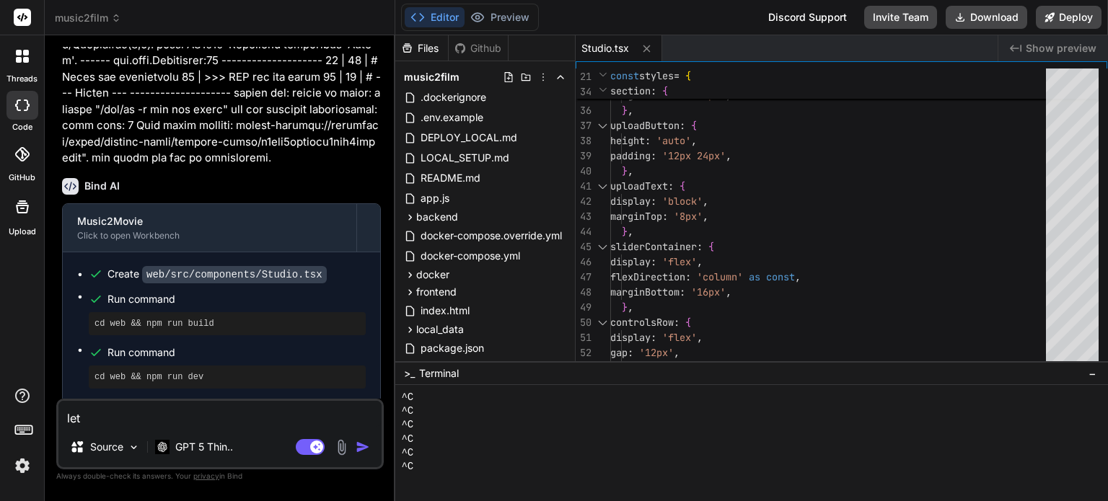
type textarea "x"
type textarea "let pr"
type textarea "x"
type textarea "let pro"
type textarea "x"
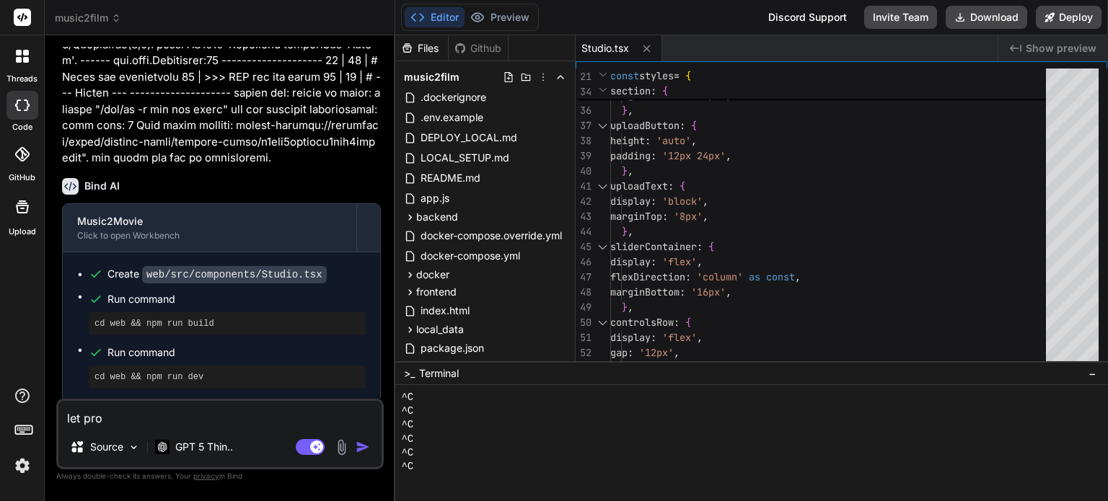
type textarea "let prov"
type textarea "x"
type textarea "let provi"
type textarea "x"
type textarea "let provid"
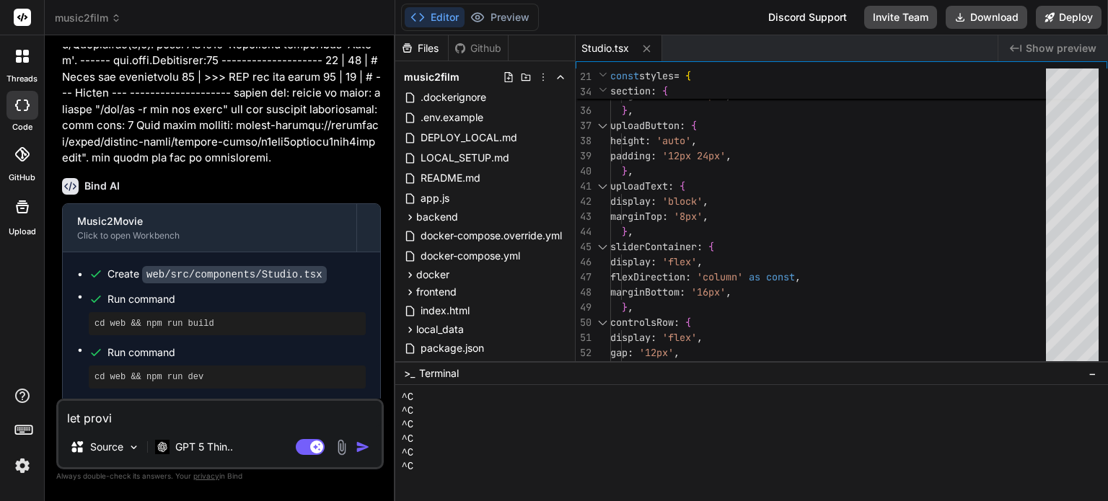
type textarea "x"
type textarea "let provide"
type textarea "x"
type textarea "let provide"
type textarea "x"
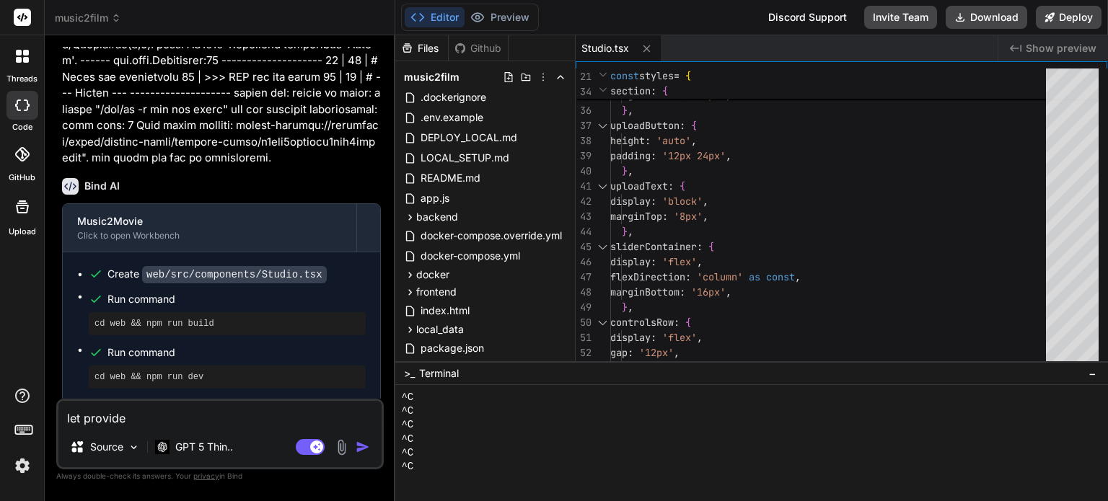
type textarea "let provide s"
type textarea "x"
type textarea "let provide st"
type textarea "x"
type textarea "let provide ste"
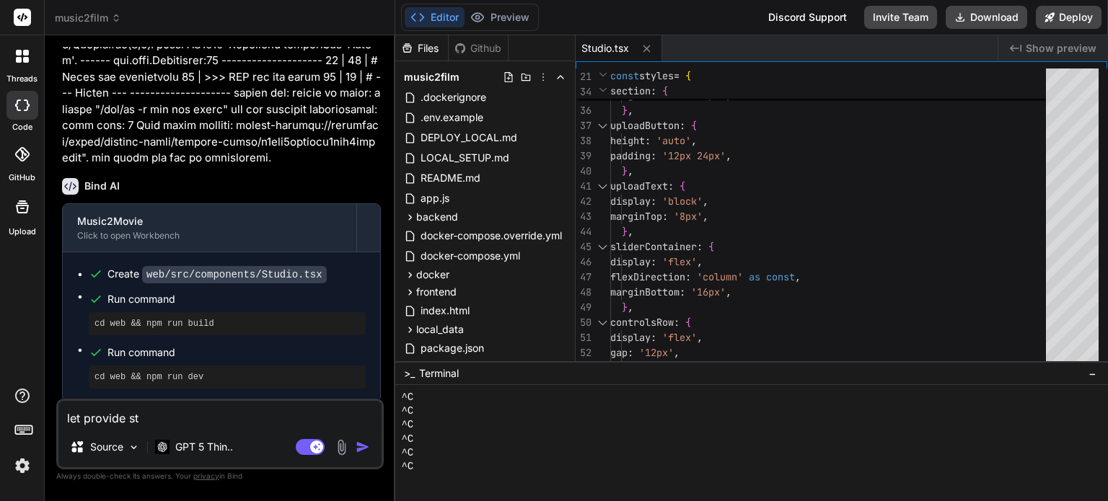
type textarea "x"
type textarea "let provide step"
type textarea "x"
type textarea "let provide step"
type textarea "x"
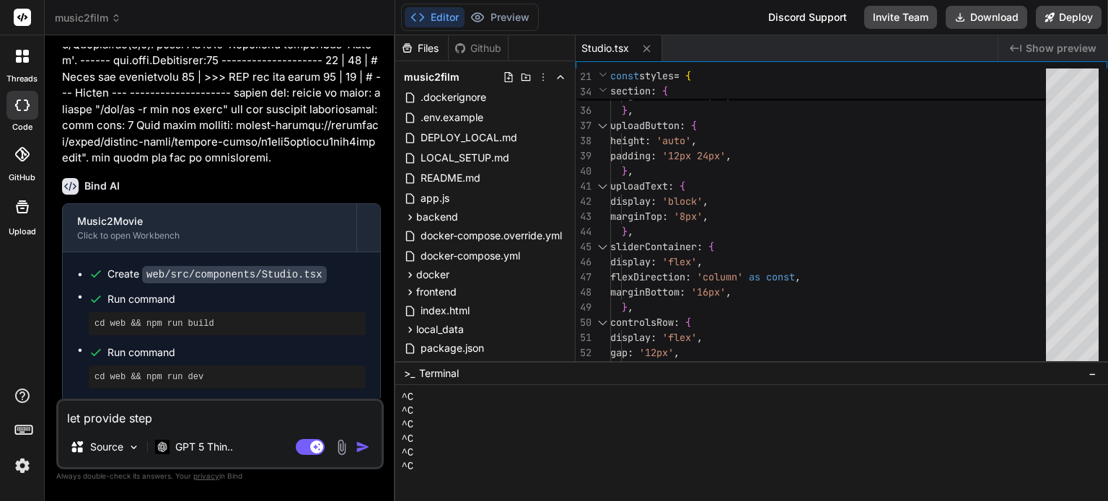
type textarea "let provide step b"
type textarea "x"
type textarea "let provide step by"
type textarea "x"
type textarea "let provide step by"
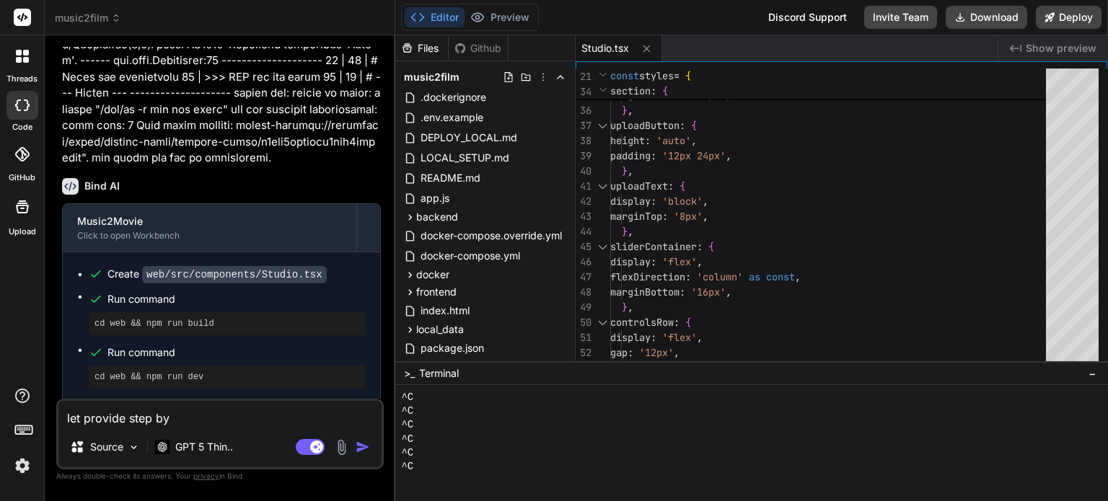
type textarea "x"
type textarea "let provide step by s"
type textarea "x"
type textarea "let provide step by st"
type textarea "x"
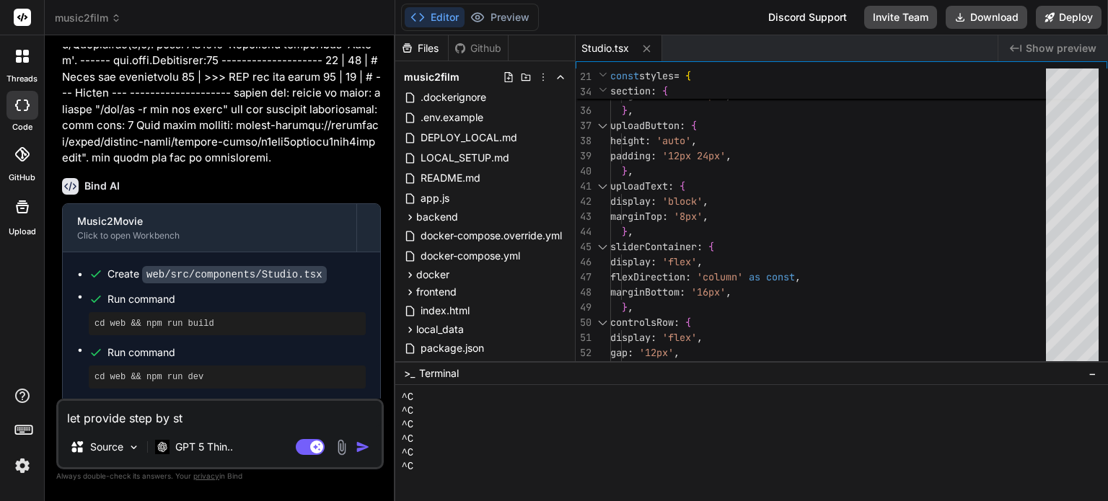
type textarea "let provide step by ste"
type textarea "x"
type textarea "let provide step by step"
type textarea "x"
type textarea "let provide step by step"
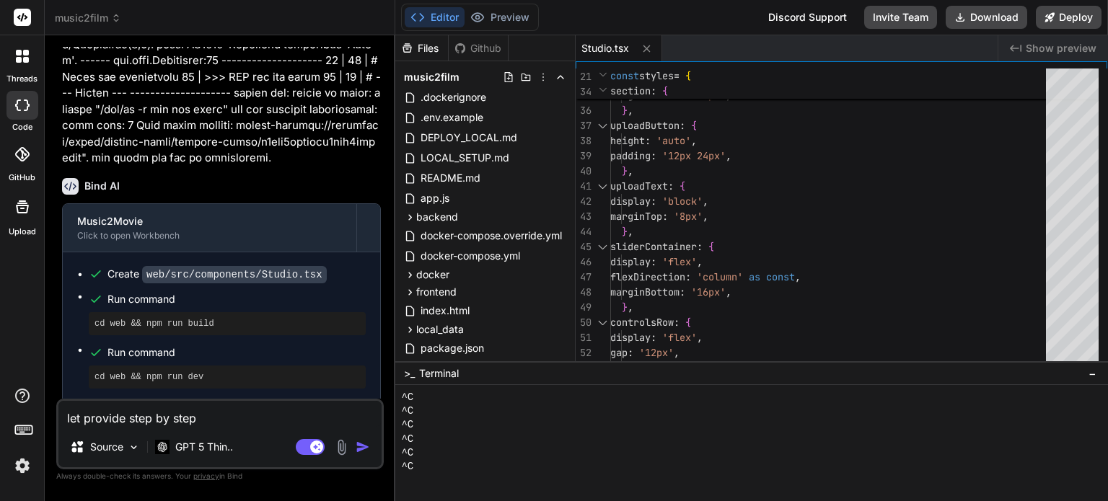
type textarea "x"
type textarea "let provide step by step g"
type textarea "x"
type textarea "let provide step by step gu"
type textarea "x"
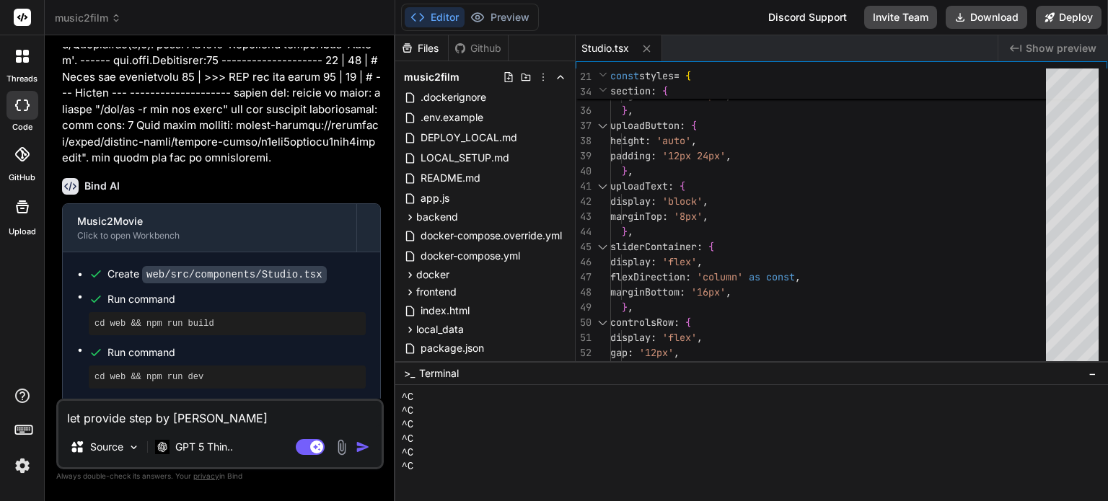
type textarea "let provide step by step gui"
type textarea "x"
type textarea "let provide step by step guid"
type textarea "x"
type textarea "let provide step by step guidd"
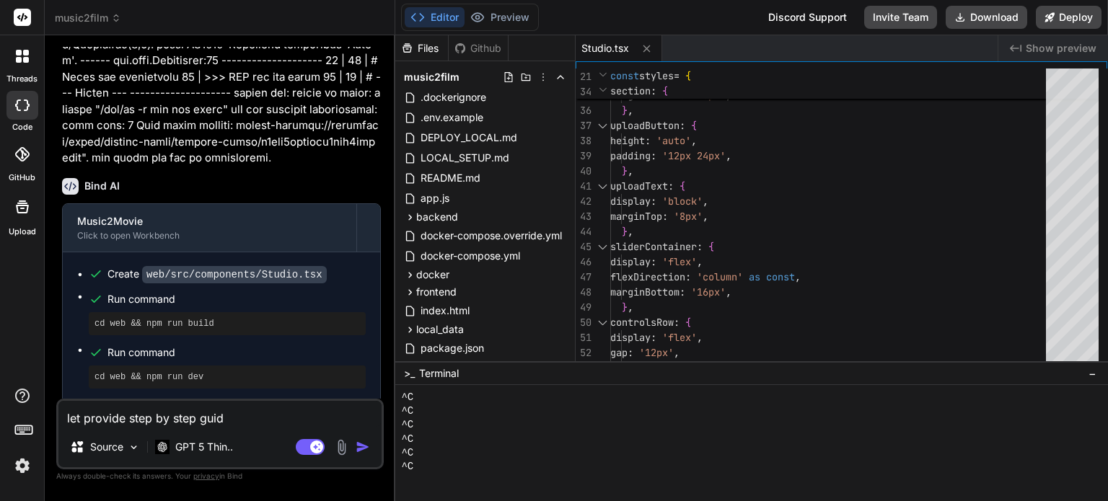
type textarea "x"
type textarea "let provide step by step guid"
type textarea "x"
type textarea "let provide step by step guide"
type textarea "x"
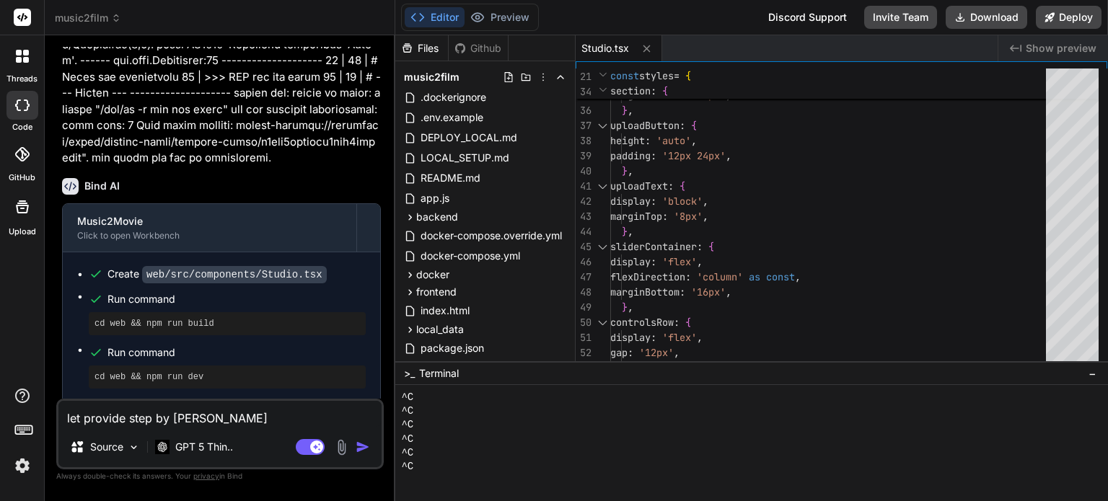
type textarea "let provide step by step guidel"
type textarea "x"
type textarea "let provide step by step guideli"
type textarea "x"
type textarea "let provide step by step guidelin"
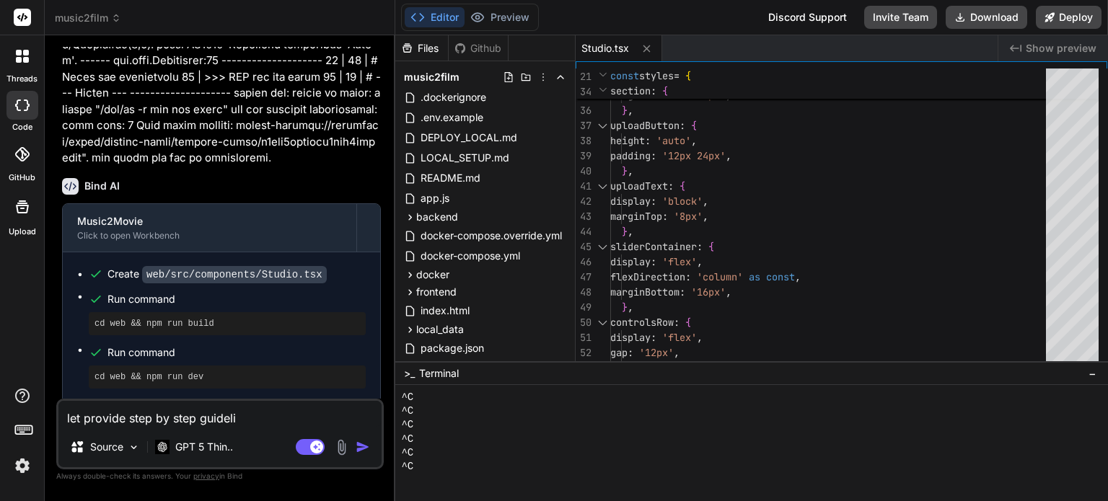
type textarea "x"
type textarea "let provide step by step guideline"
type textarea "x"
type textarea "let provide step by step guideline"
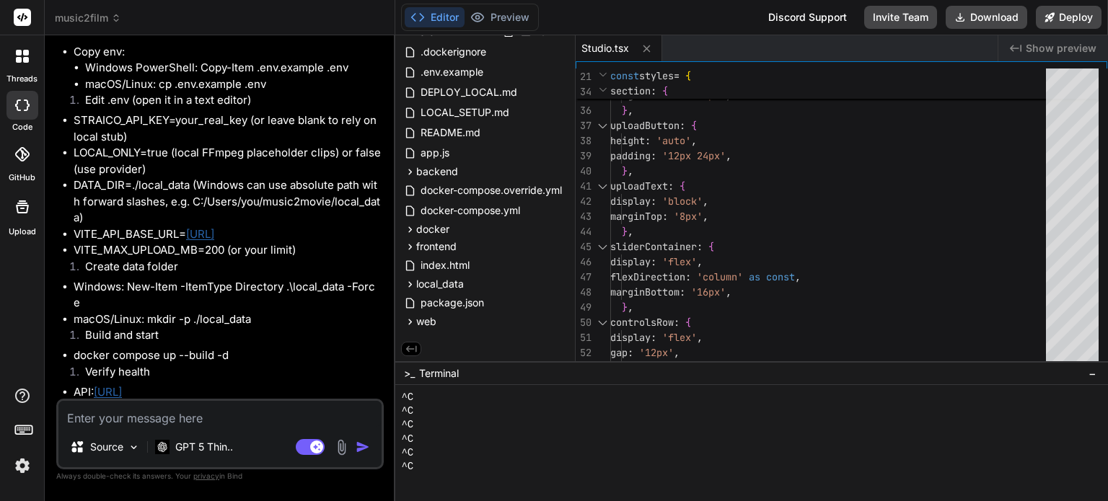
scroll to position [3907, 0]
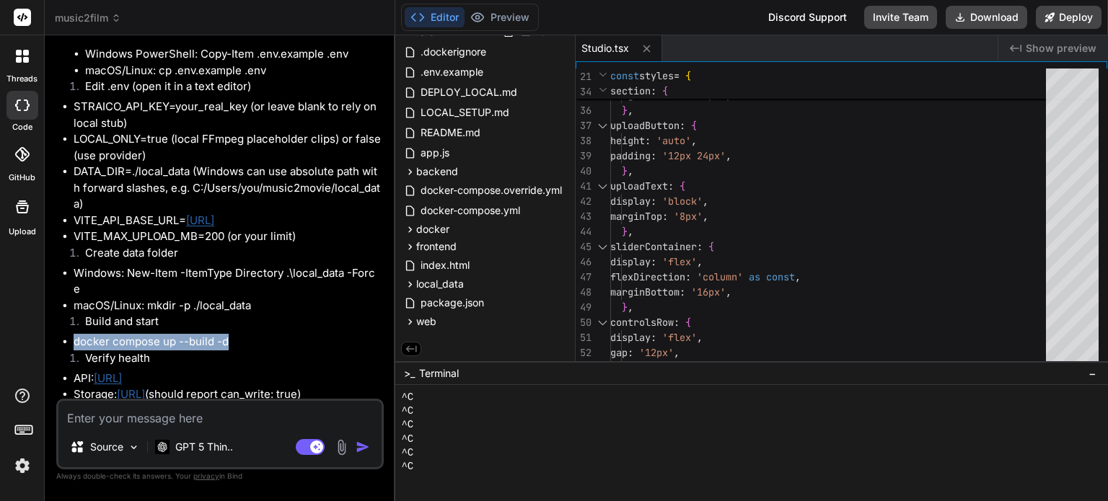
drag, startPoint x: 76, startPoint y: 322, endPoint x: 229, endPoint y: 322, distance: 152.9
click at [229, 334] on li "docker compose up --build -d" at bounding box center [227, 342] width 307 height 17
copy li "docker compose up --build -d"
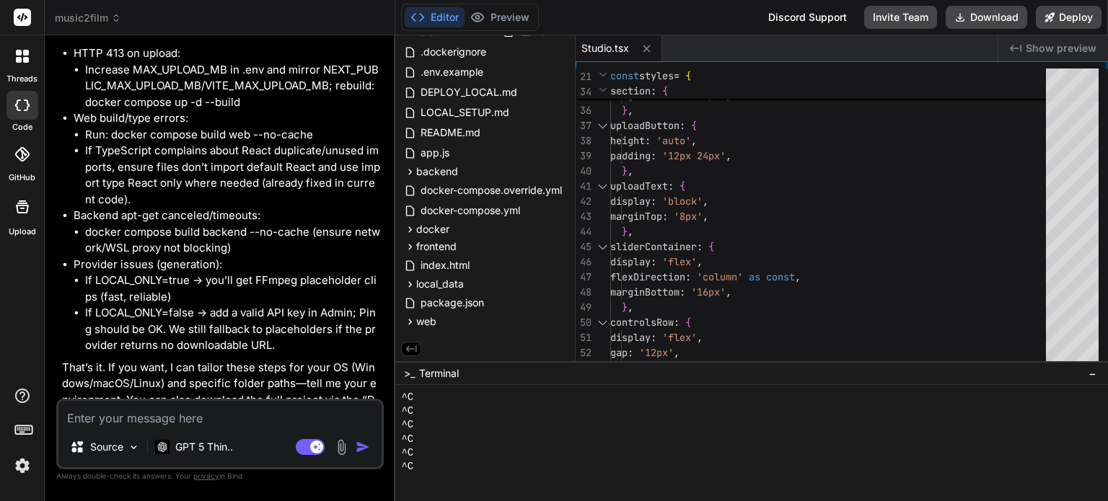
scroll to position [5320, 0]
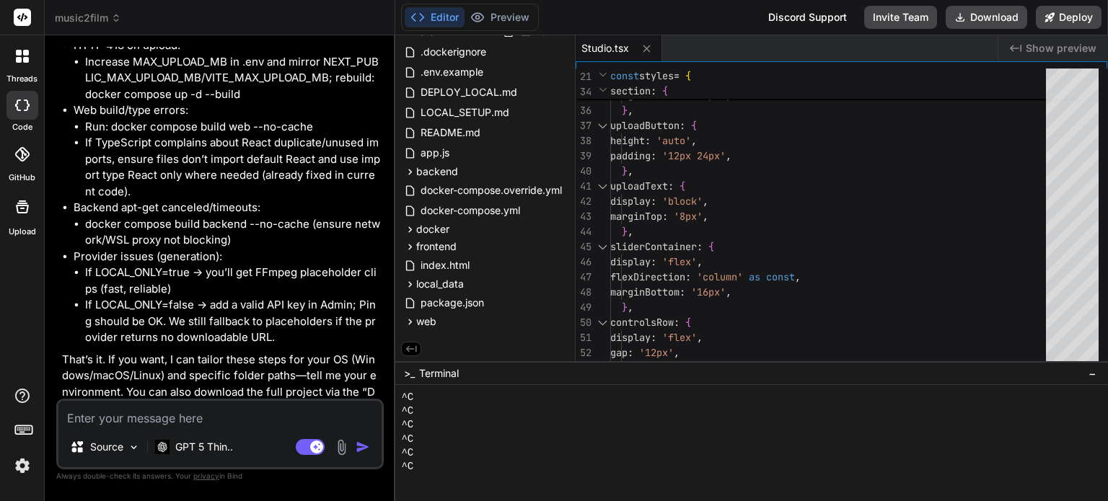
click at [223, 418] on textarea at bounding box center [219, 414] width 323 height 26
click at [253, 421] on textarea "i am on window environment." at bounding box center [219, 414] width 323 height 26
paste textarea "C:\Users\USER\music2movie"
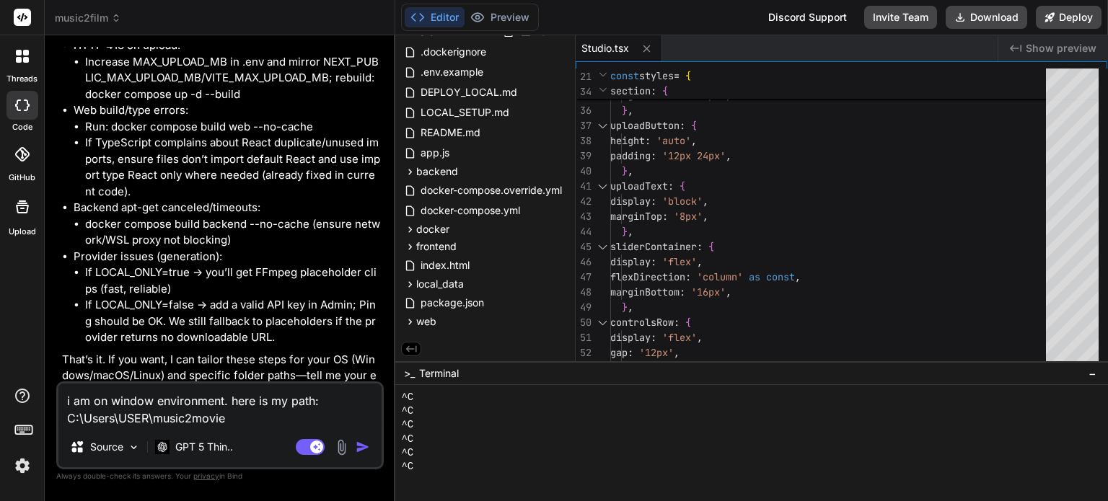
click at [362, 444] on img "button" at bounding box center [363, 447] width 14 height 14
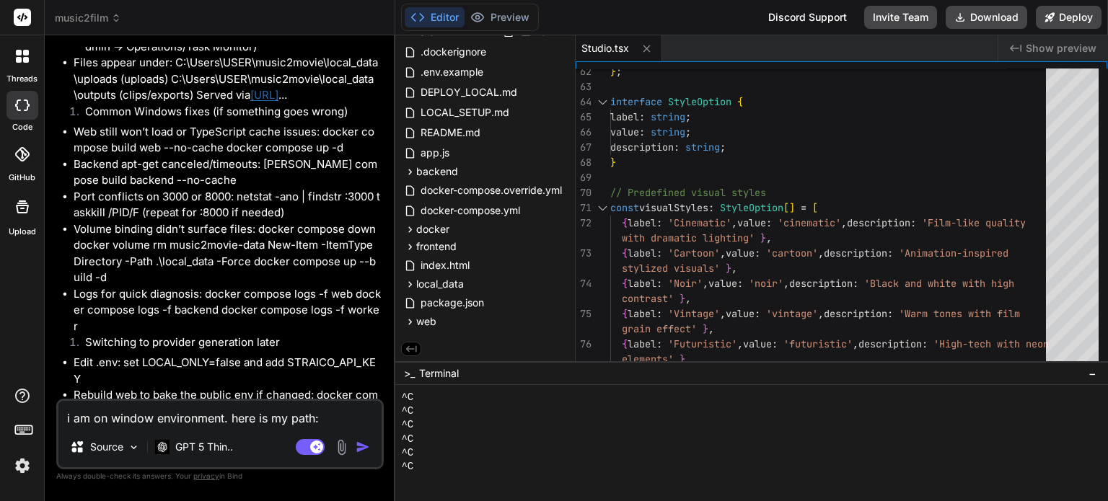
scroll to position [6780, 0]
